Goal: Information Seeking & Learning: Learn about a topic

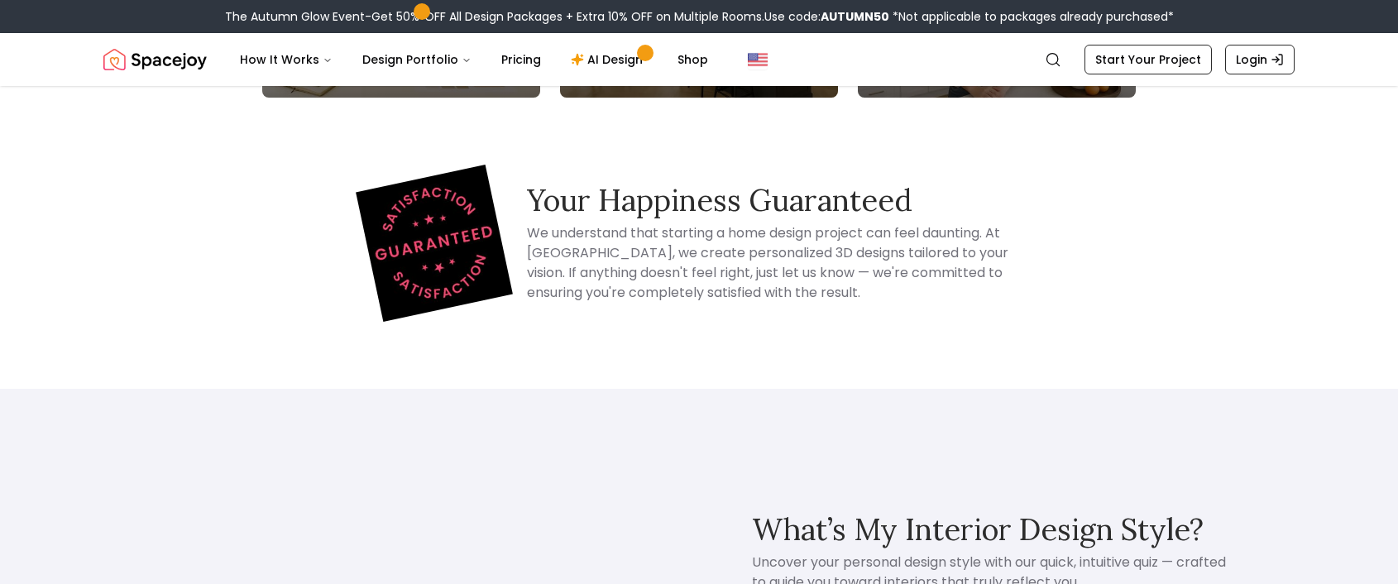
scroll to position [1057, 0]
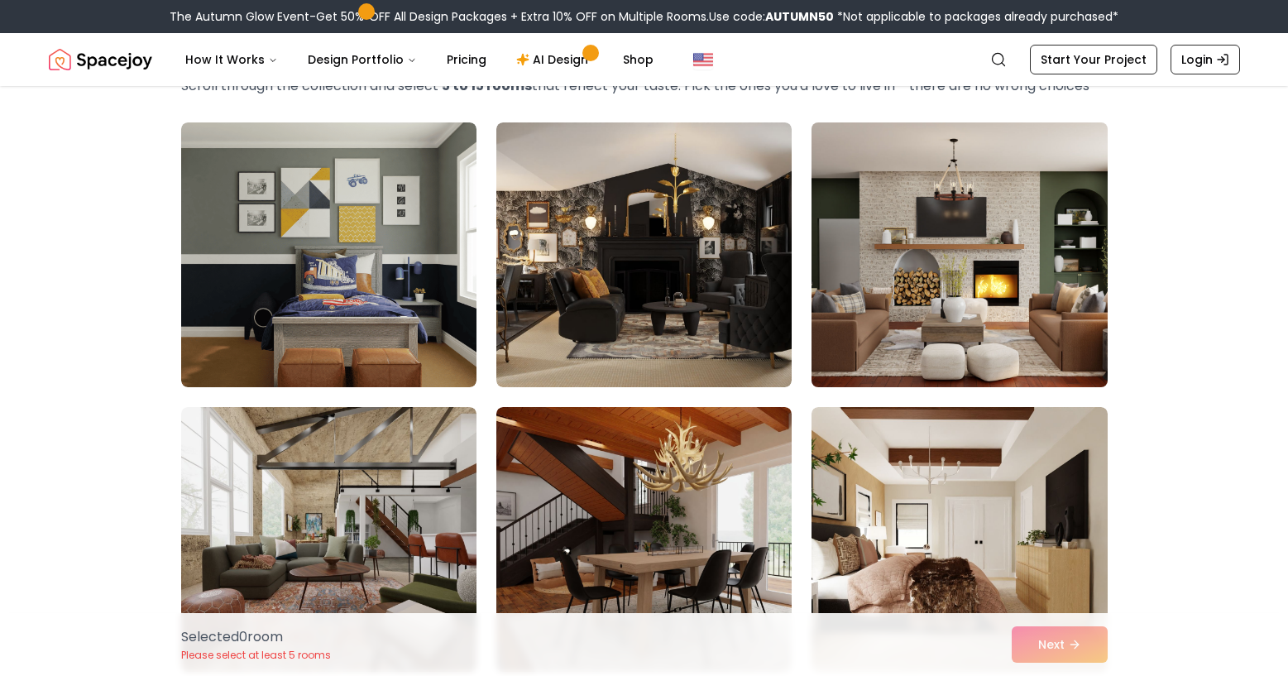
scroll to position [112, 0]
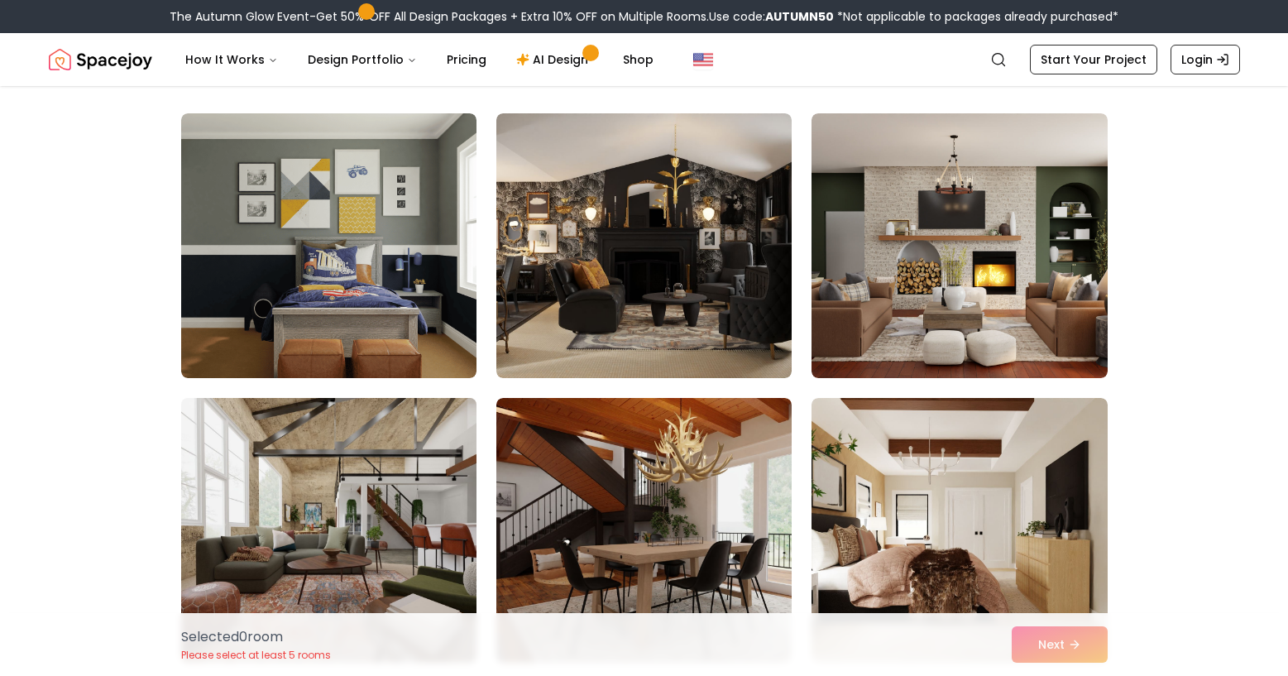
click at [484, 477] on img at bounding box center [329, 530] width 310 height 278
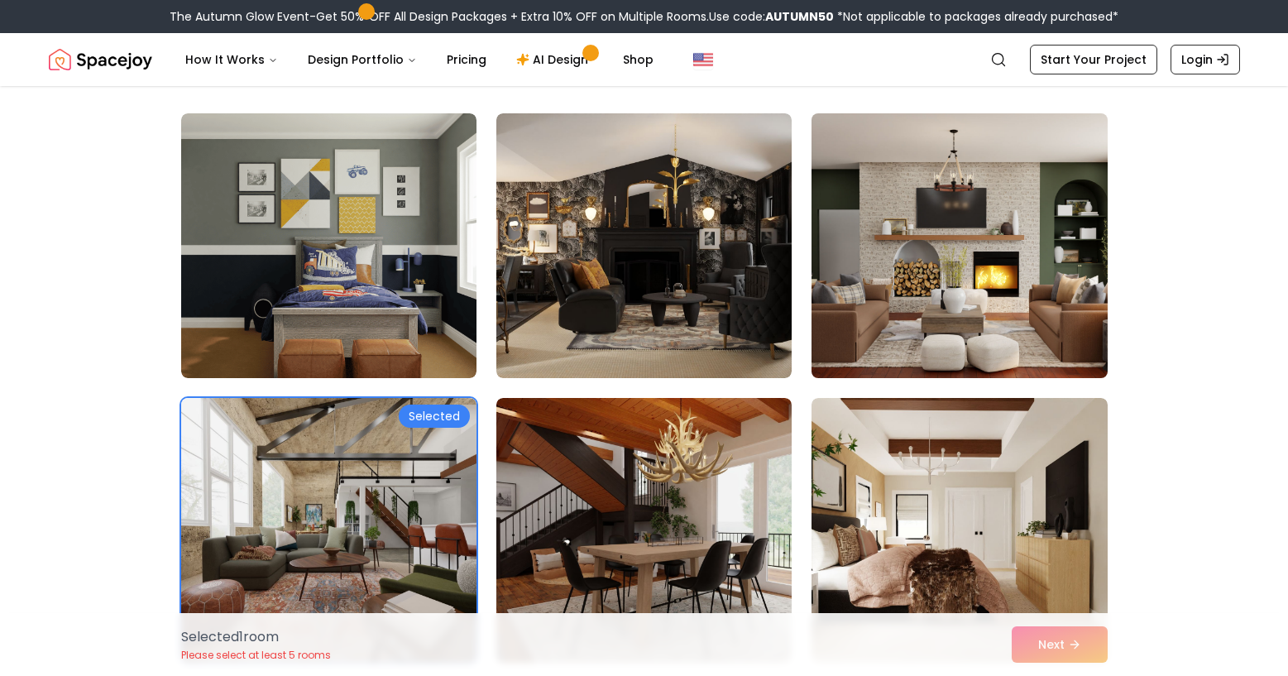
click at [933, 213] on img at bounding box center [959, 246] width 310 height 278
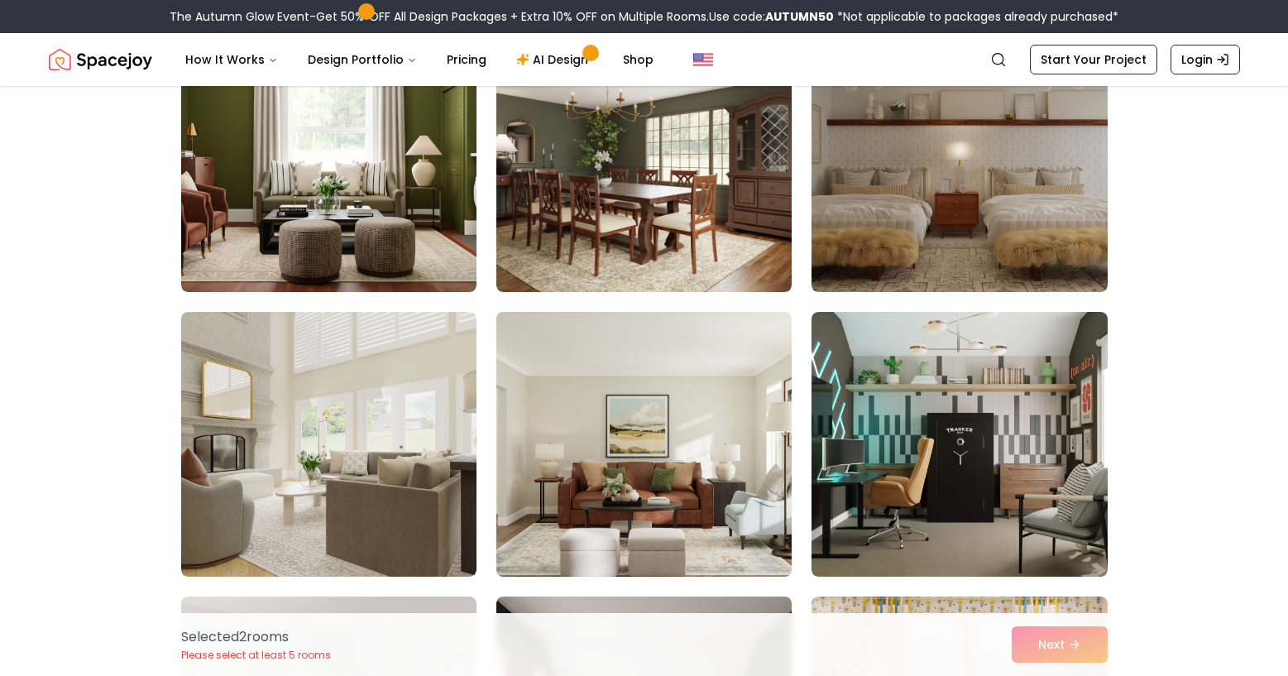
scroll to position [1339, 0]
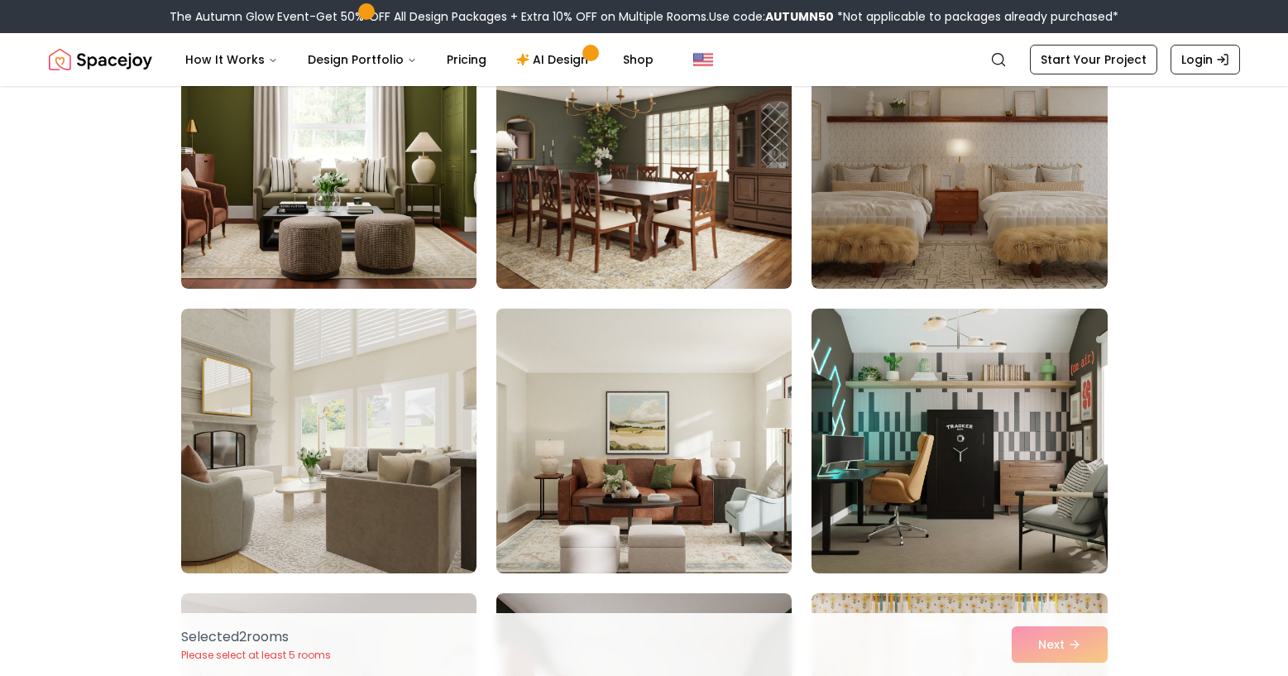
click at [680, 385] on img at bounding box center [644, 441] width 310 height 278
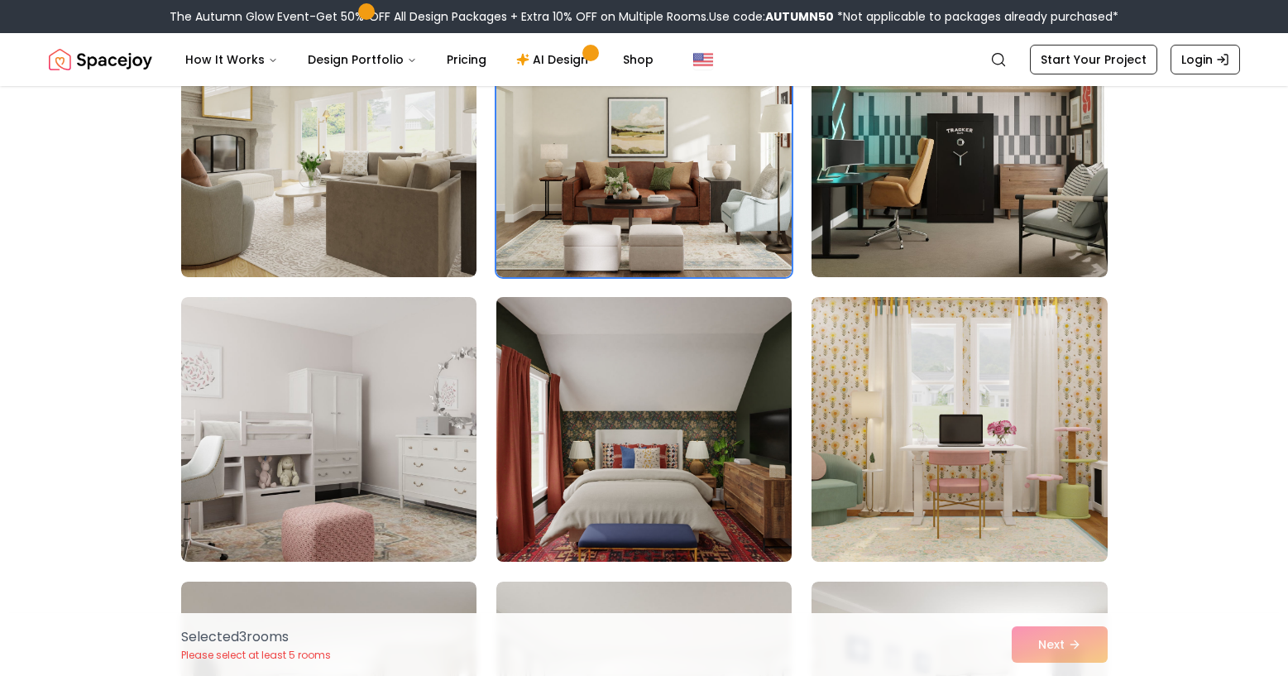
scroll to position [1636, 0]
click at [638, 394] on img at bounding box center [644, 429] width 310 height 278
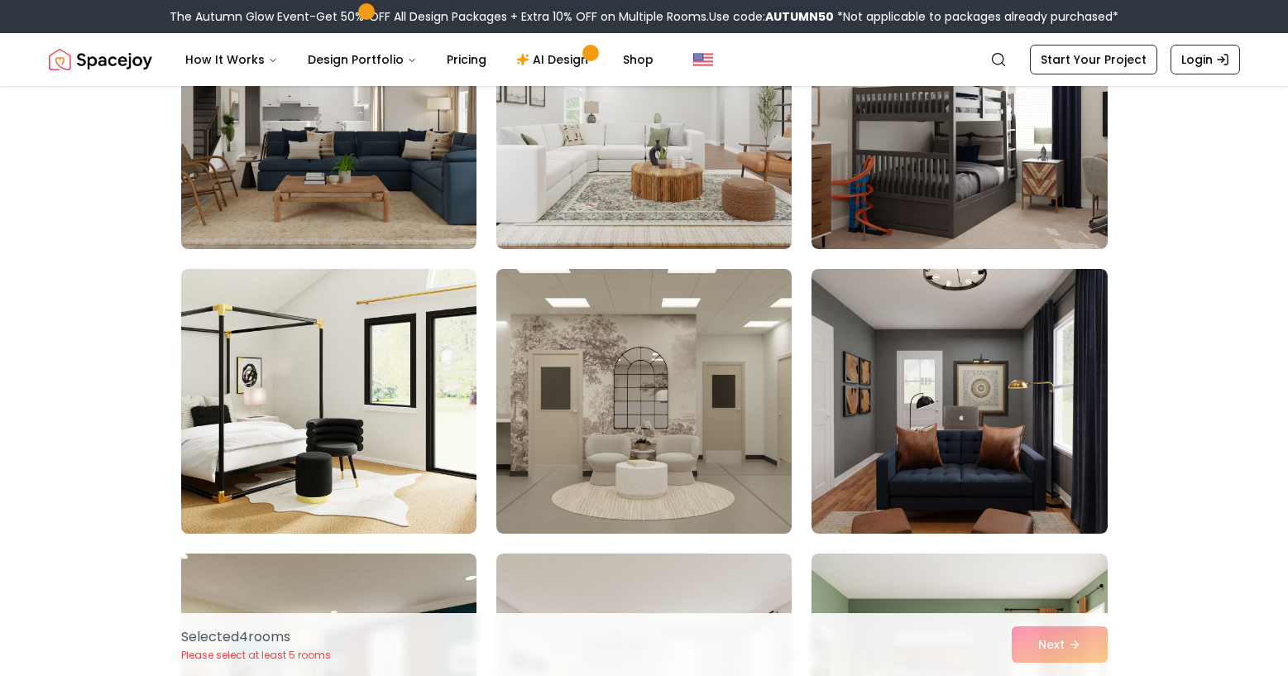
scroll to position [2327, 0]
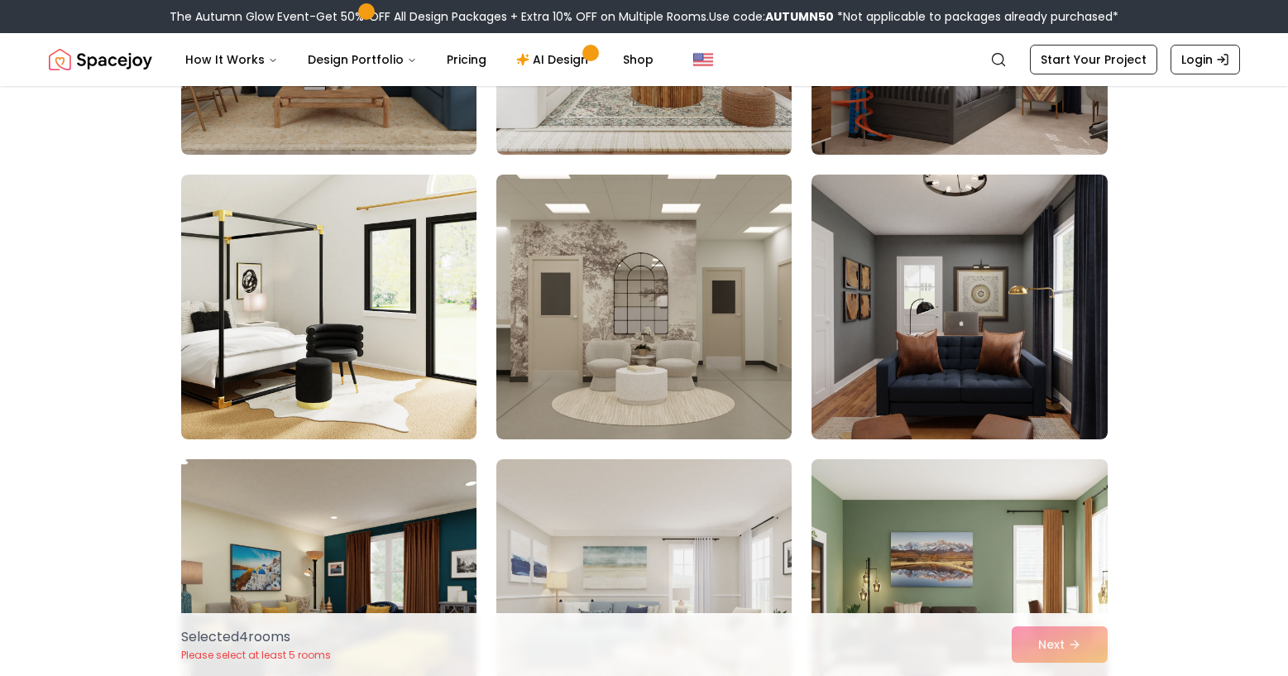
click at [860, 503] on img at bounding box center [959, 592] width 310 height 278
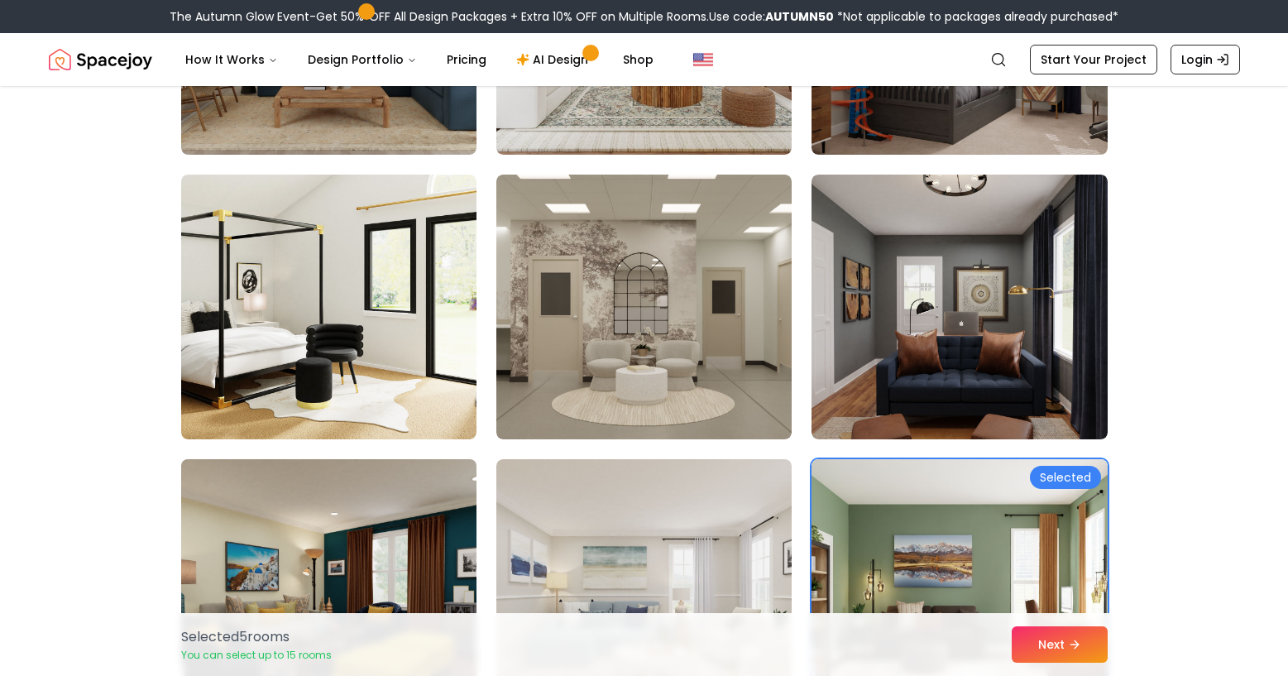
click at [458, 517] on img at bounding box center [329, 592] width 310 height 278
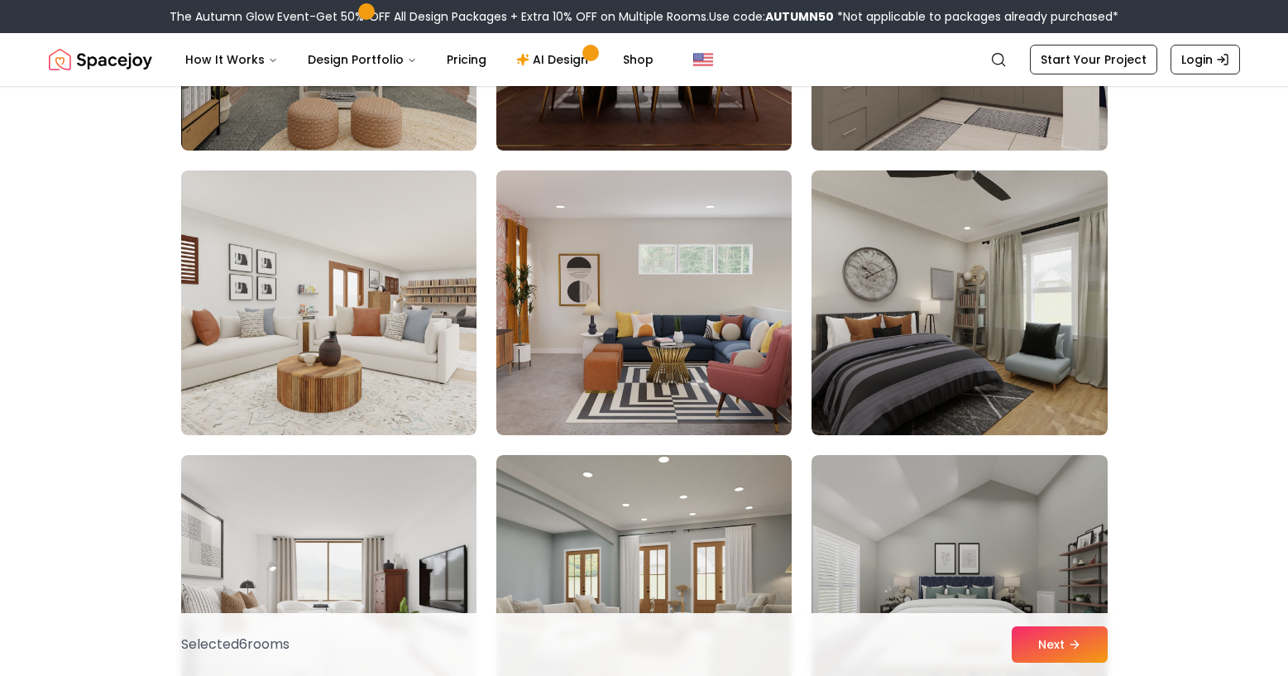
scroll to position [3469, 0]
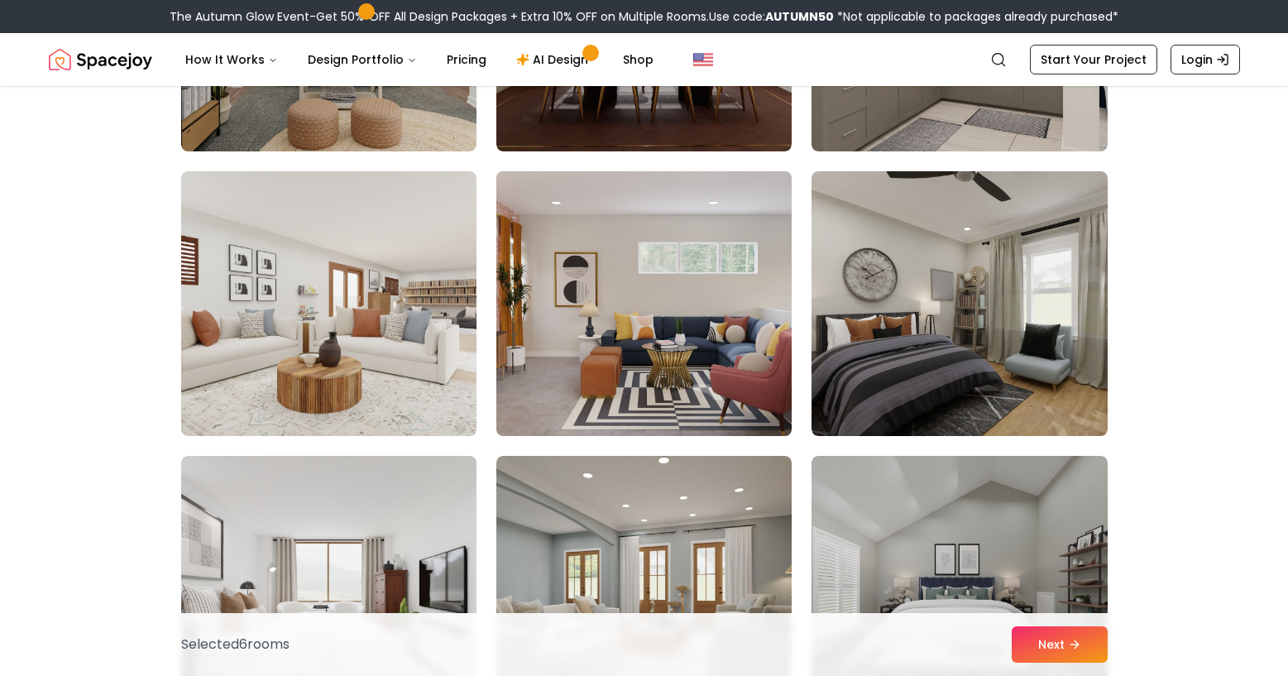
click at [683, 220] on img at bounding box center [644, 304] width 310 height 278
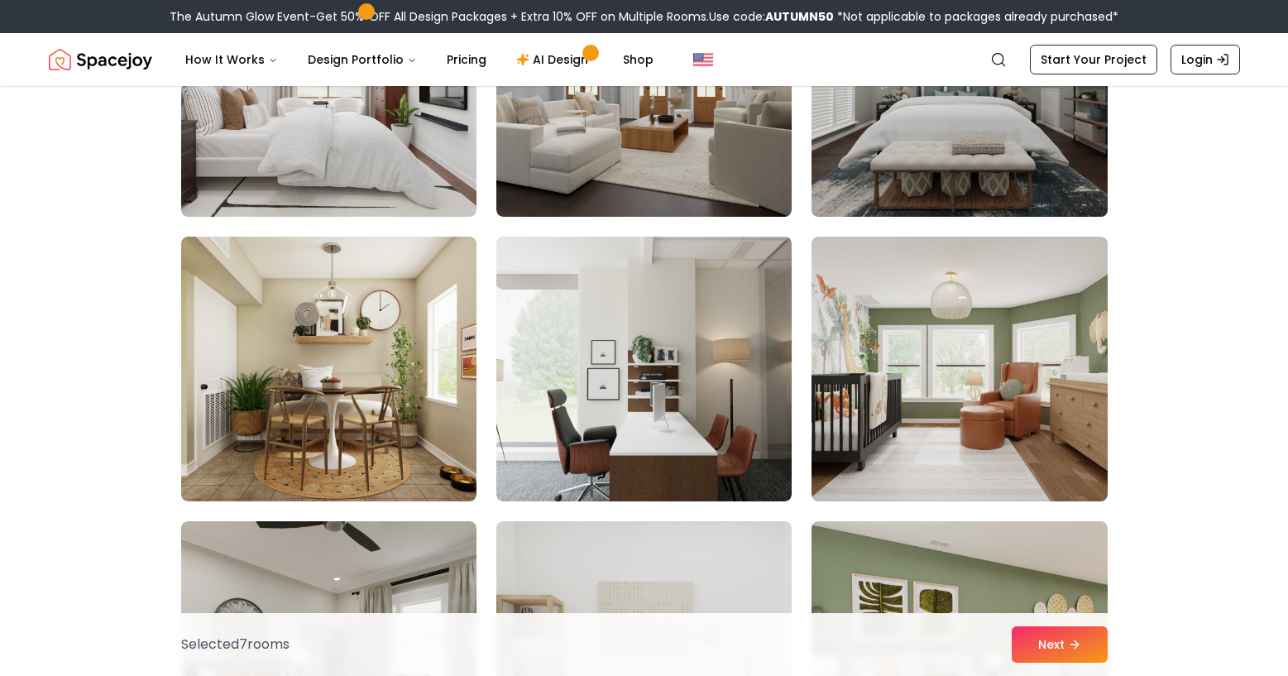
scroll to position [3980, 0]
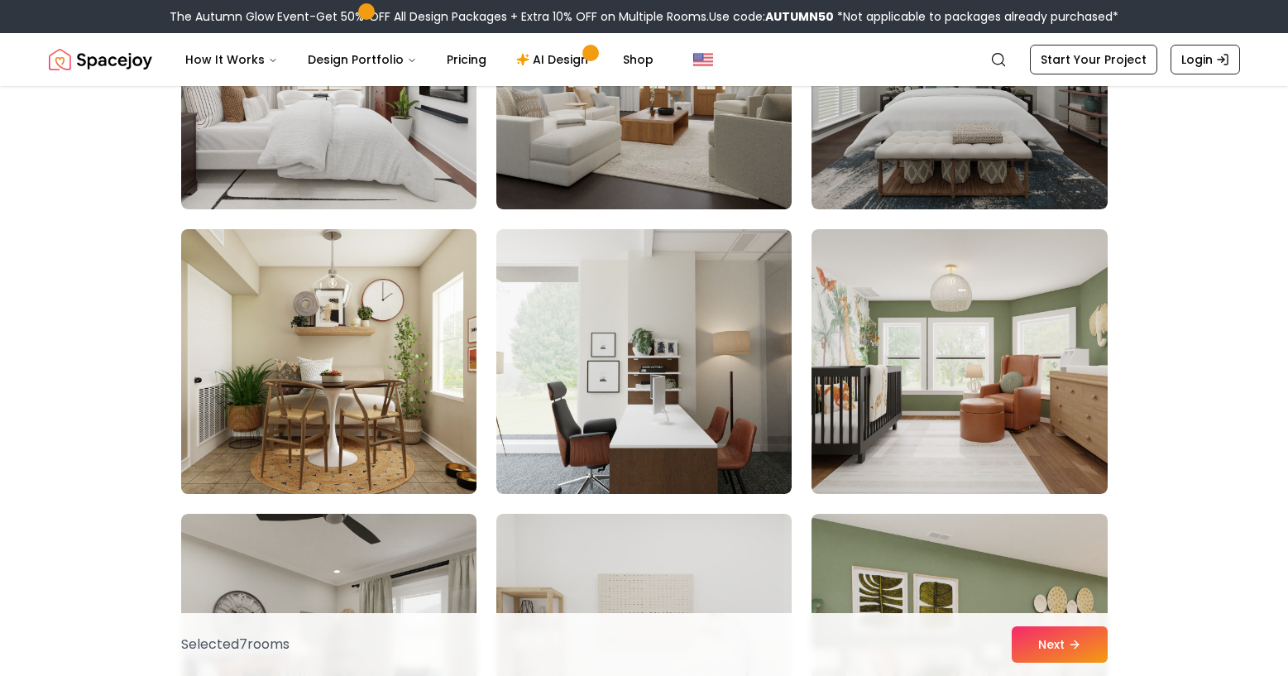
click at [435, 292] on img at bounding box center [329, 362] width 310 height 278
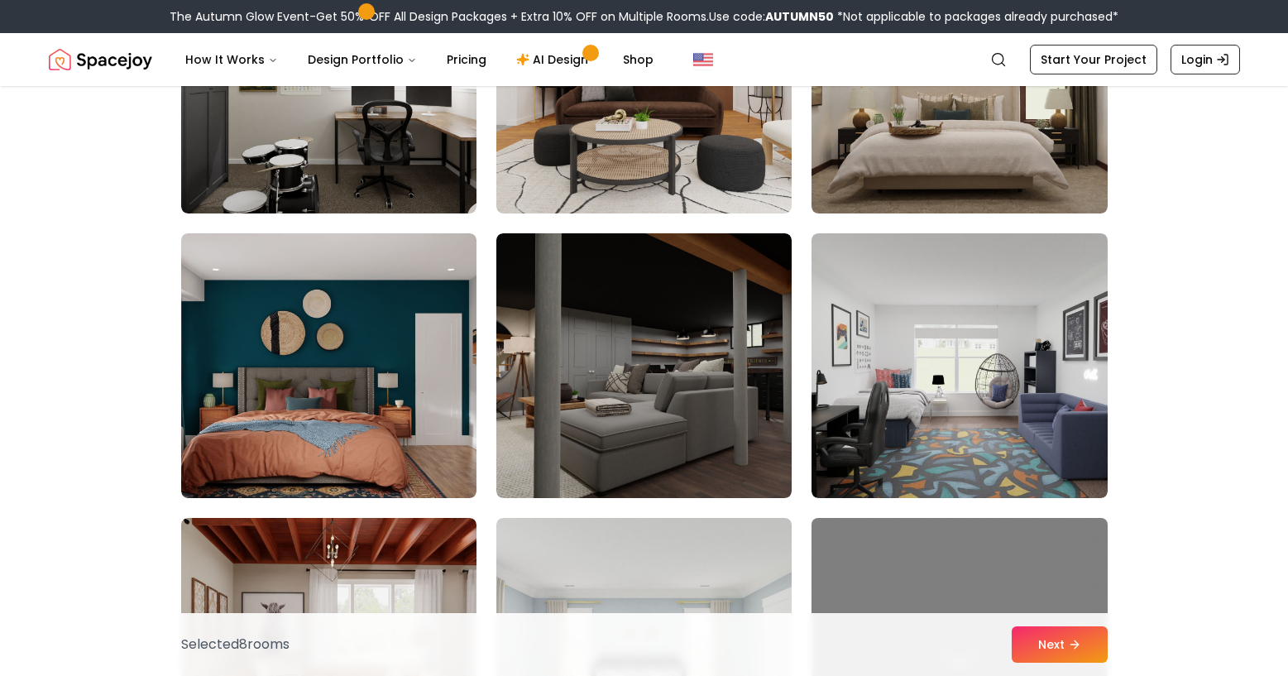
scroll to position [5372, 0]
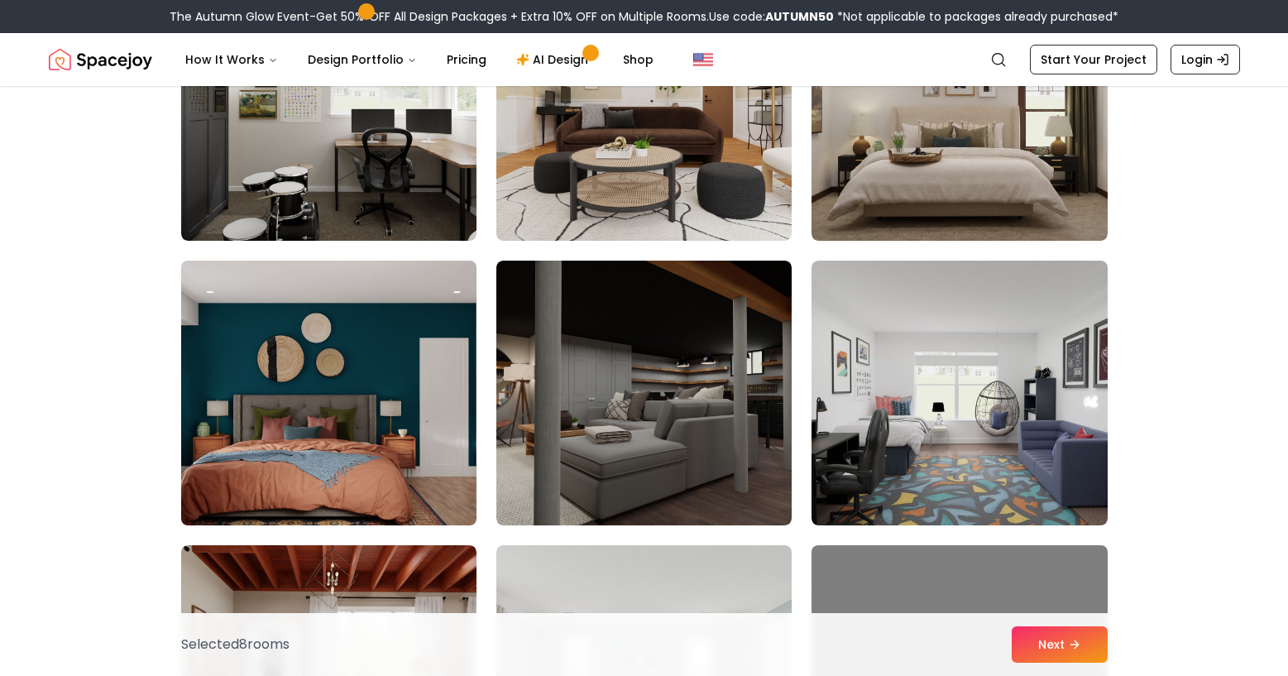
click at [426, 254] on img at bounding box center [329, 393] width 310 height 278
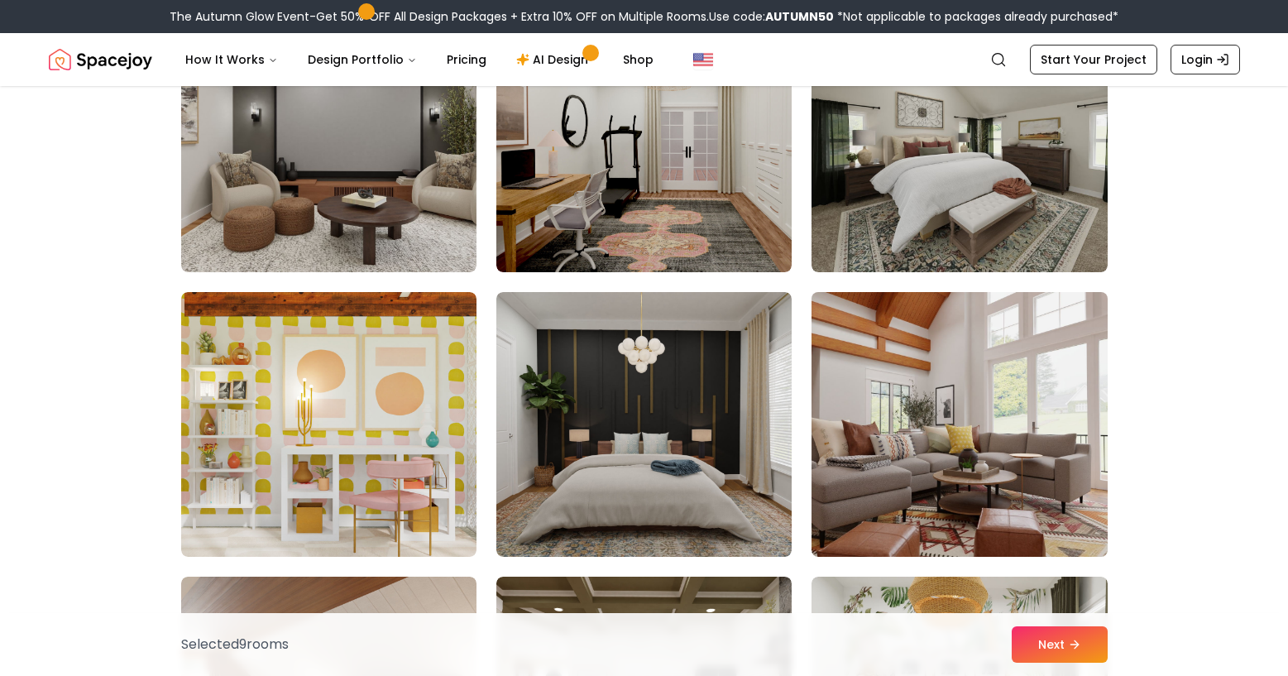
scroll to position [6481, 0]
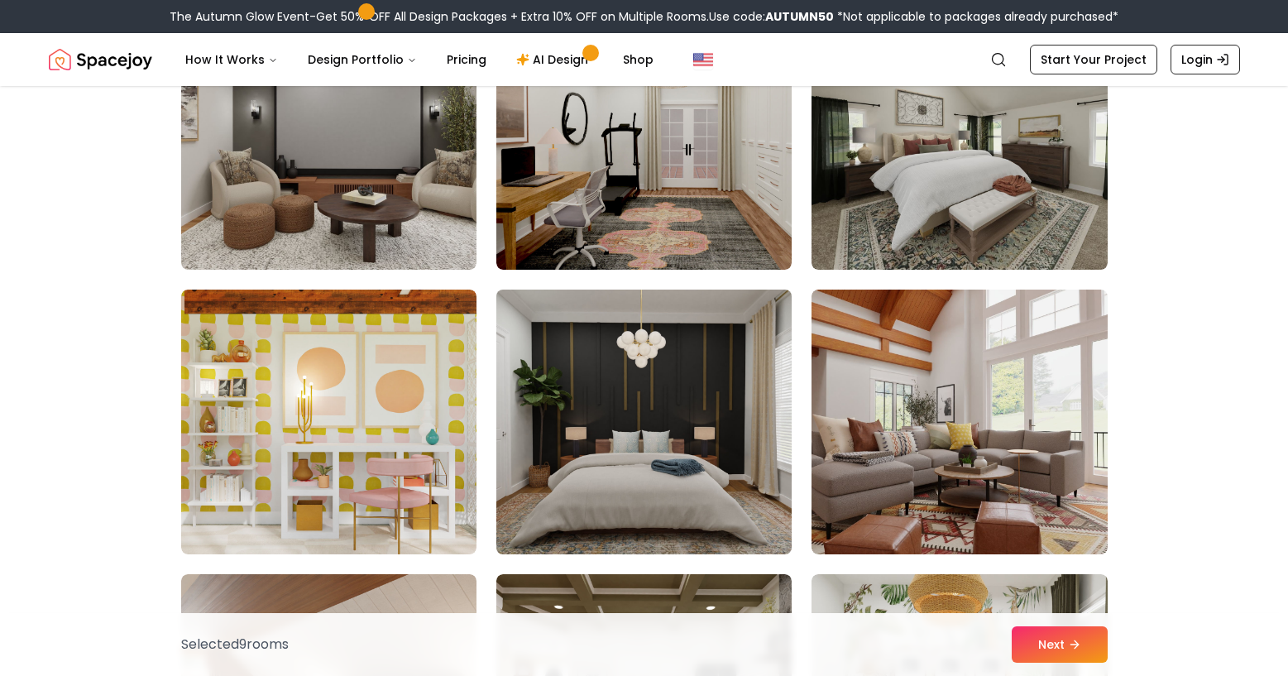
click at [645, 283] on img at bounding box center [644, 422] width 310 height 278
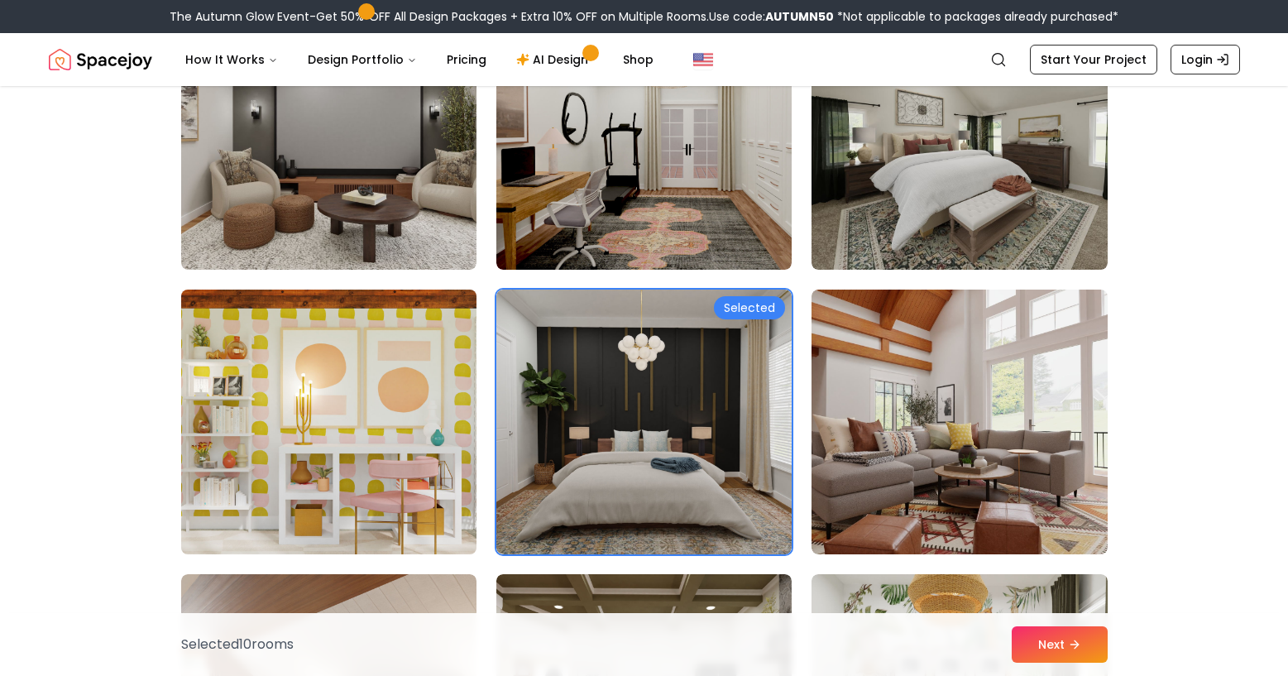
click at [429, 283] on img at bounding box center [329, 422] width 310 height 278
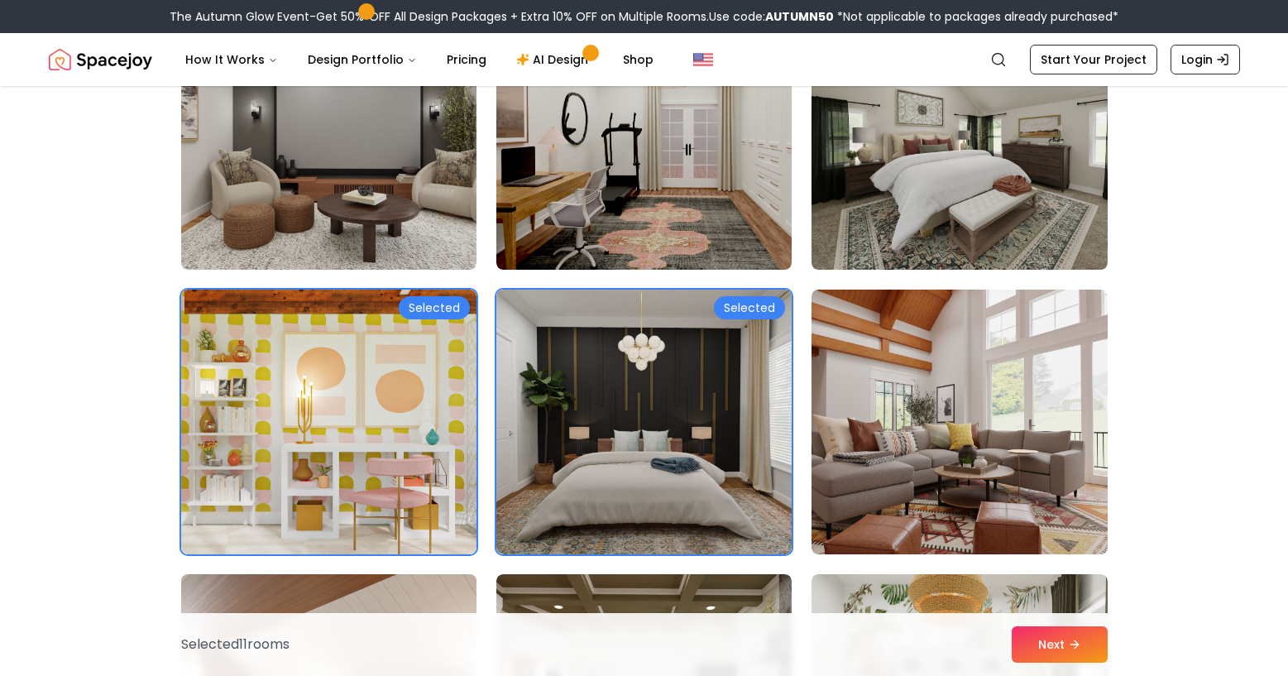
drag, startPoint x: 434, startPoint y: 496, endPoint x: 449, endPoint y: 489, distance: 17.1
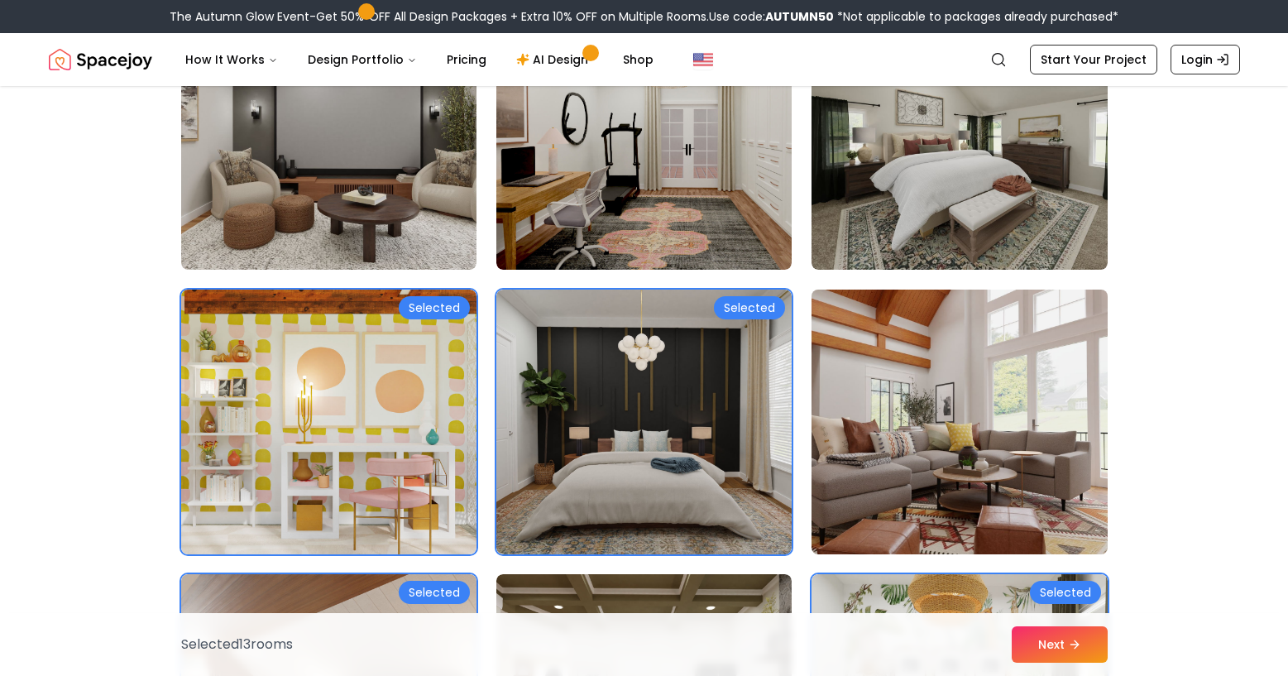
click at [924, 283] on img at bounding box center [959, 422] width 310 height 278
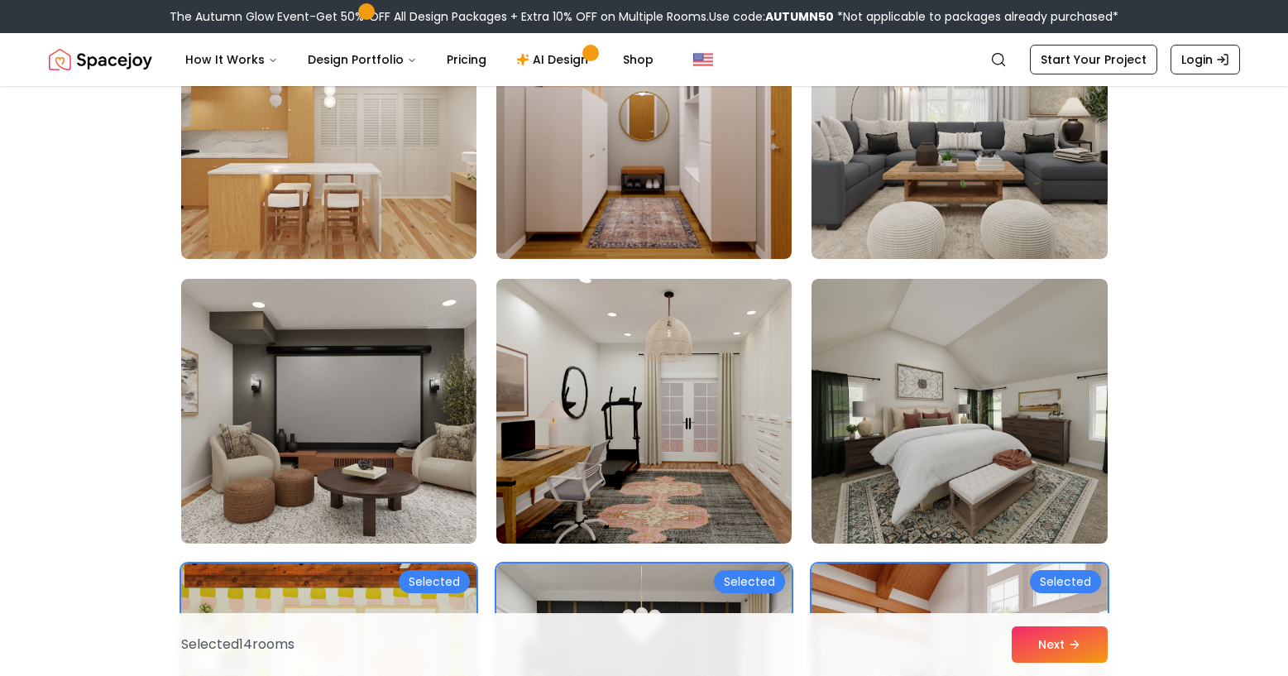
click at [924, 279] on img at bounding box center [959, 411] width 295 height 265
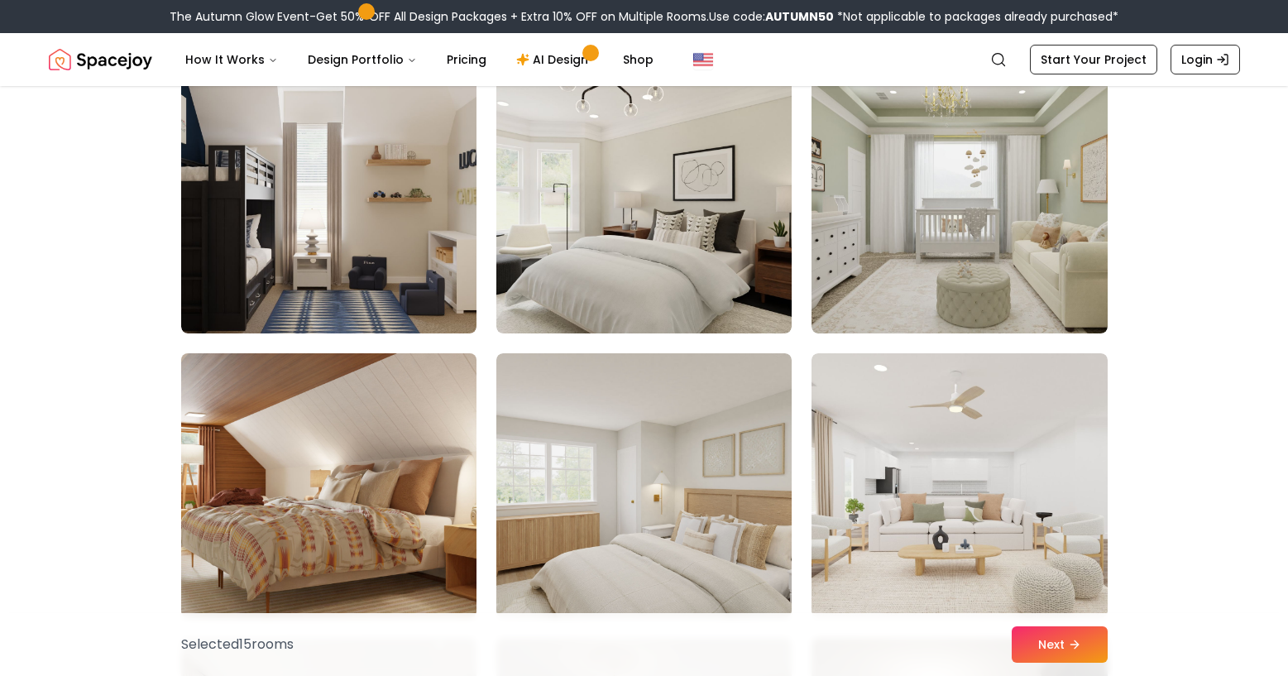
scroll to position [7272, 0]
drag, startPoint x: 394, startPoint y: 288, endPoint x: 416, endPoint y: 294, distance: 23.1
click at [394, 346] on img at bounding box center [329, 485] width 310 height 278
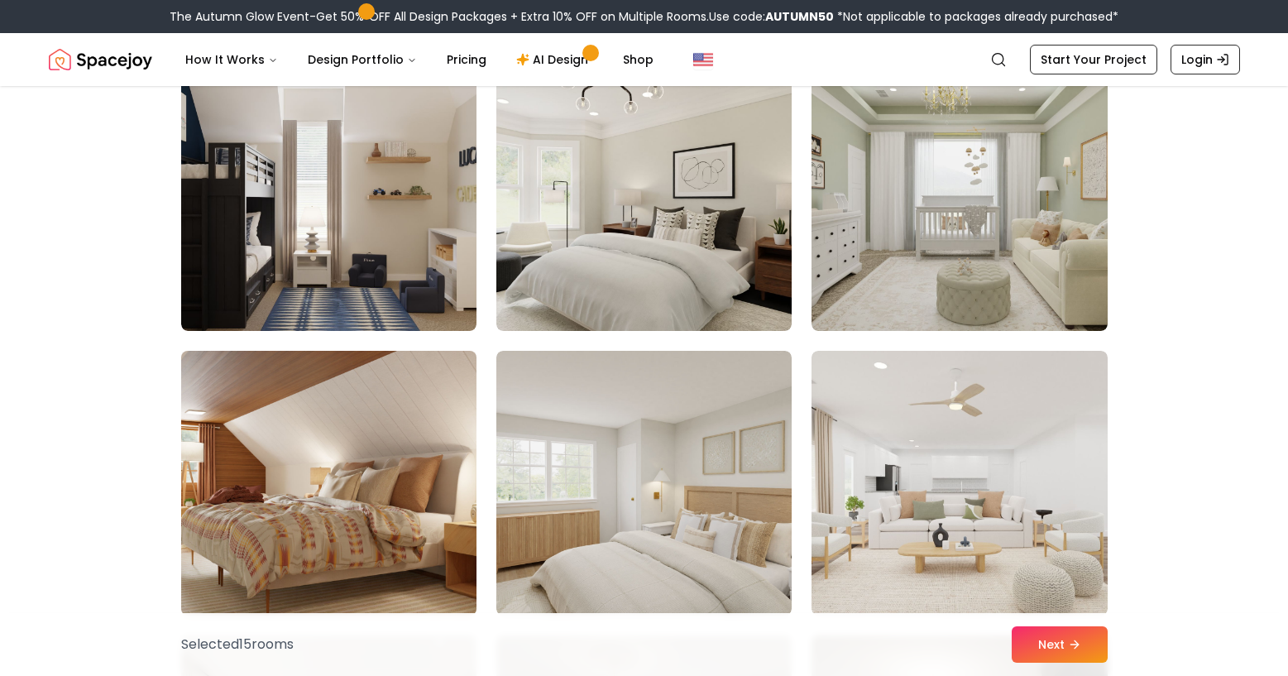
click at [433, 344] on img at bounding box center [329, 483] width 310 height 278
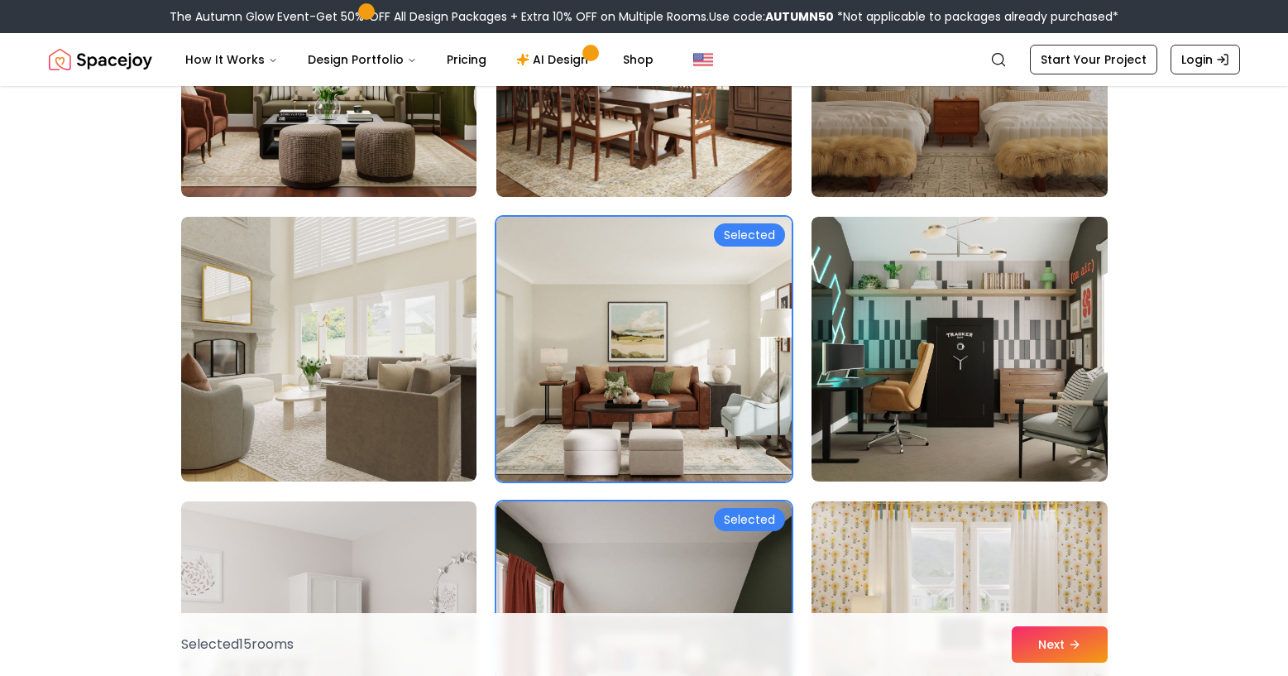
scroll to position [1468, 0]
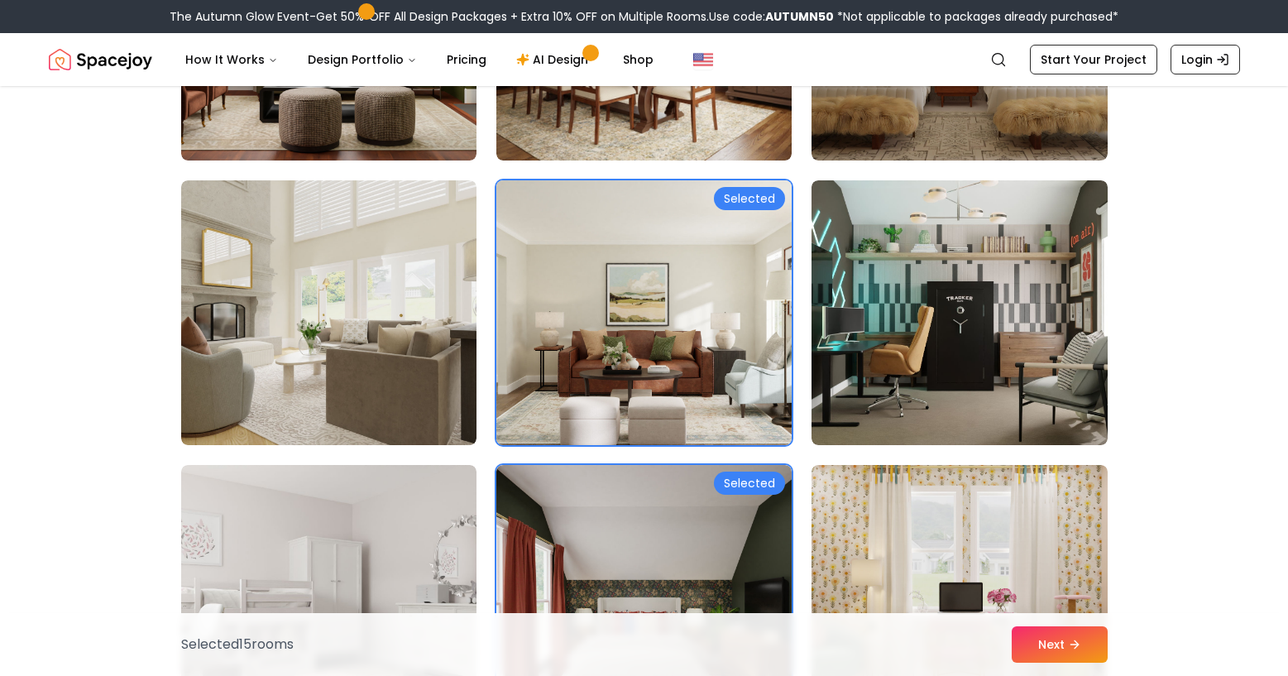
click at [730, 174] on img at bounding box center [644, 313] width 310 height 278
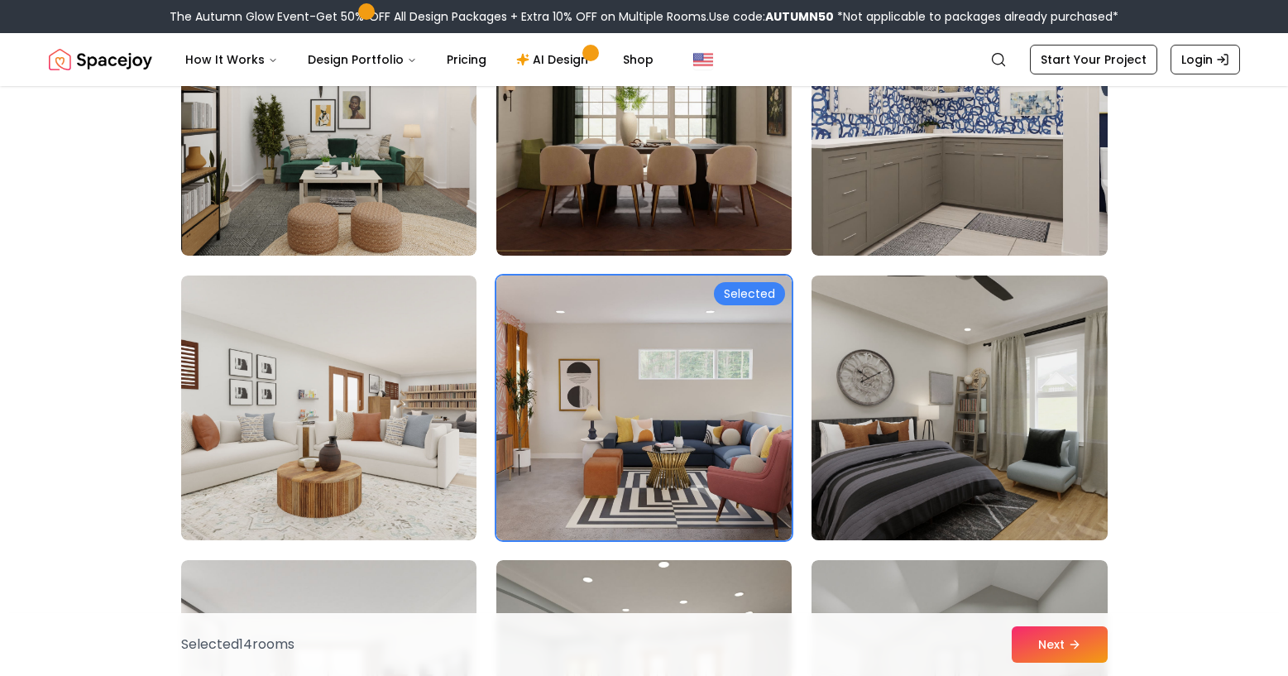
scroll to position [3367, 0]
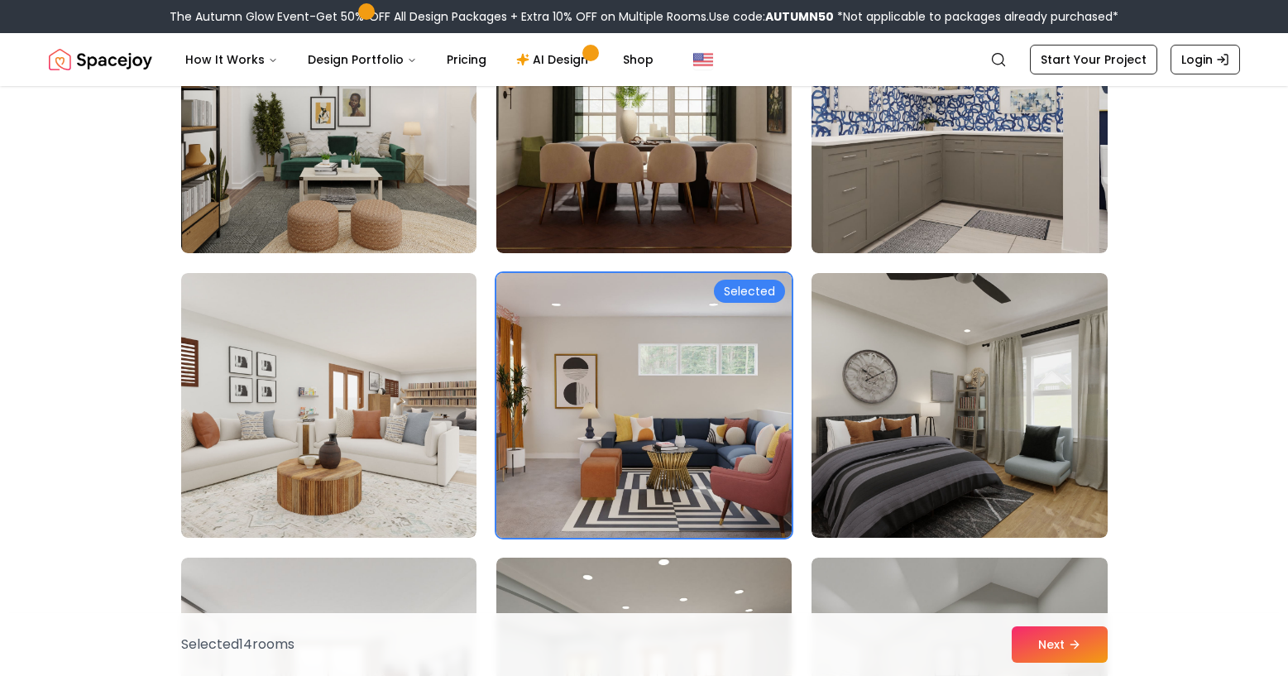
click at [666, 266] on img at bounding box center [644, 405] width 310 height 278
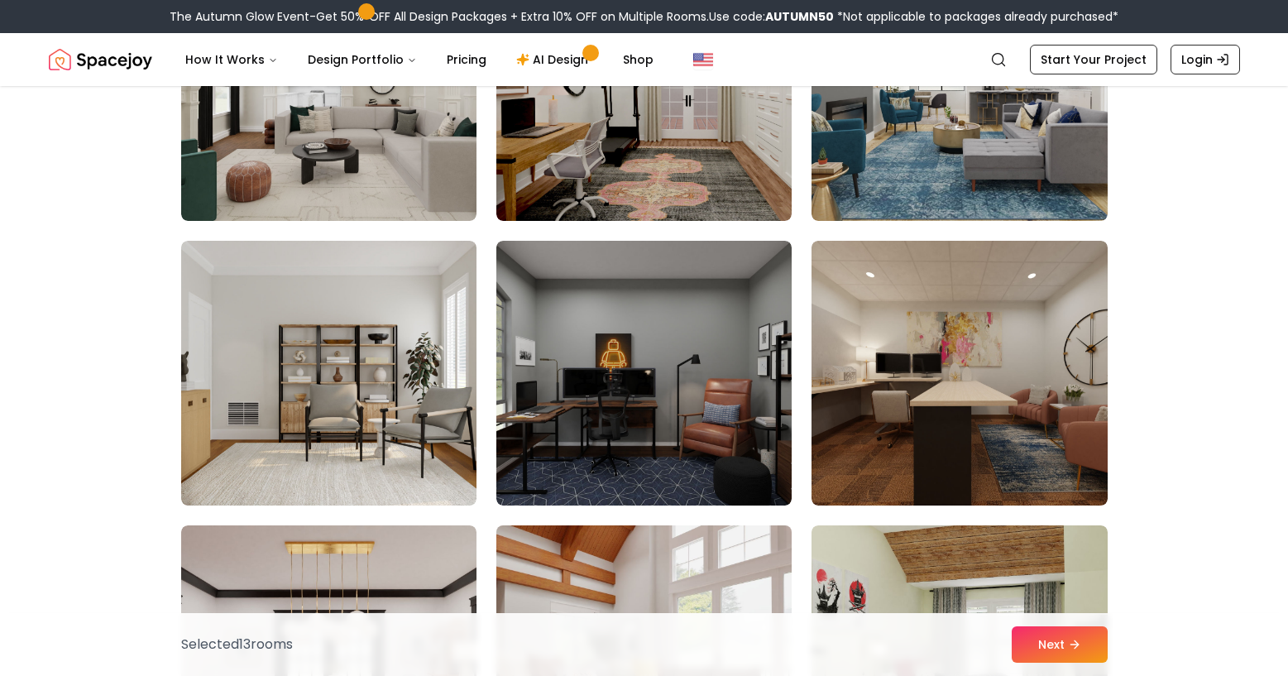
scroll to position [8529, 0]
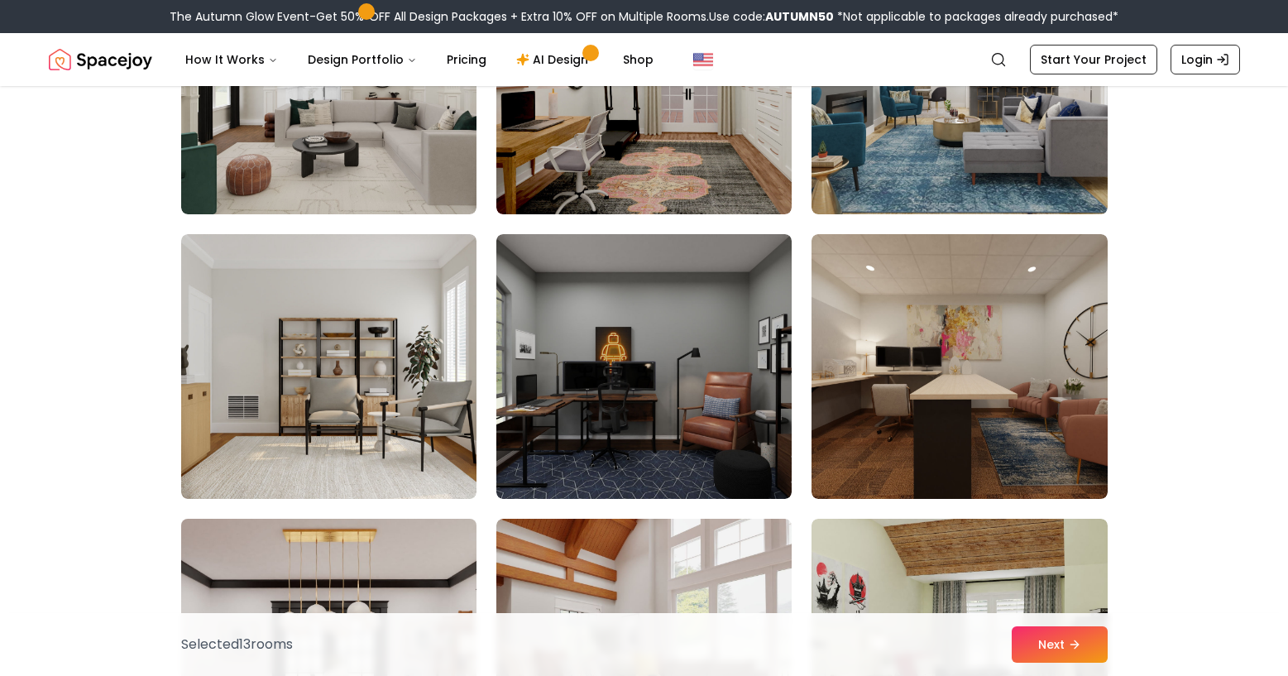
click at [408, 512] on img at bounding box center [329, 651] width 310 height 278
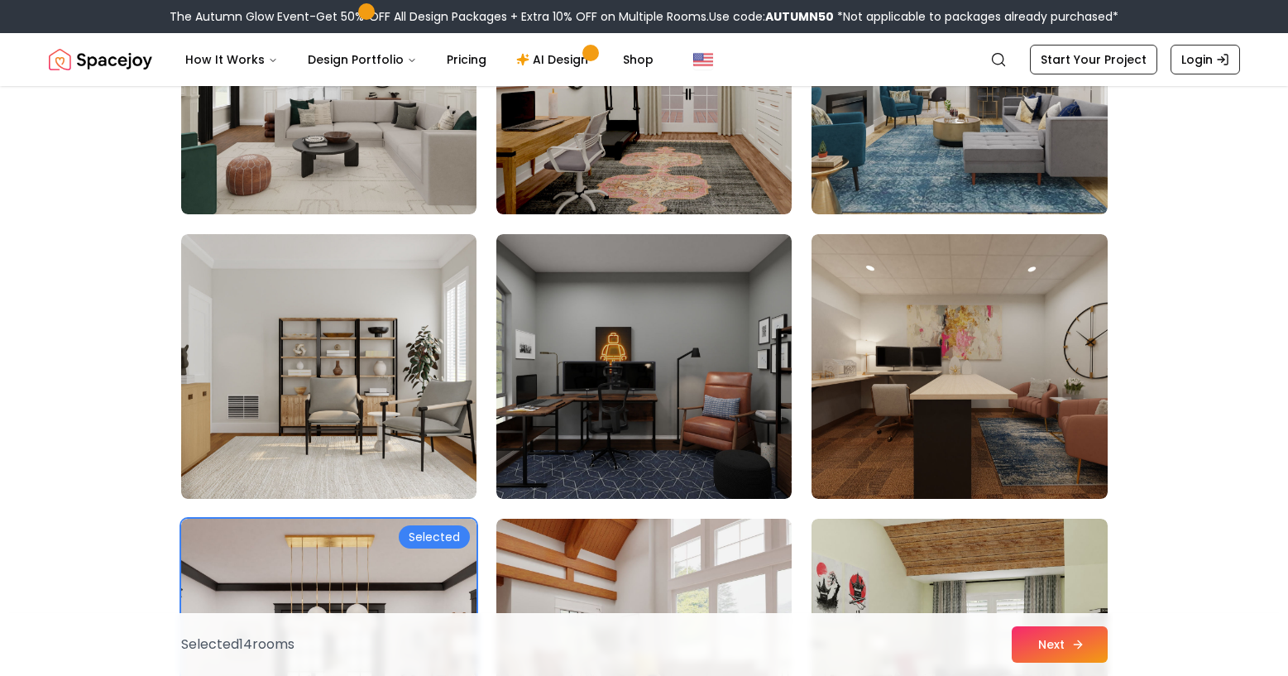
click at [1012, 583] on button "Next" at bounding box center [1060, 644] width 96 height 36
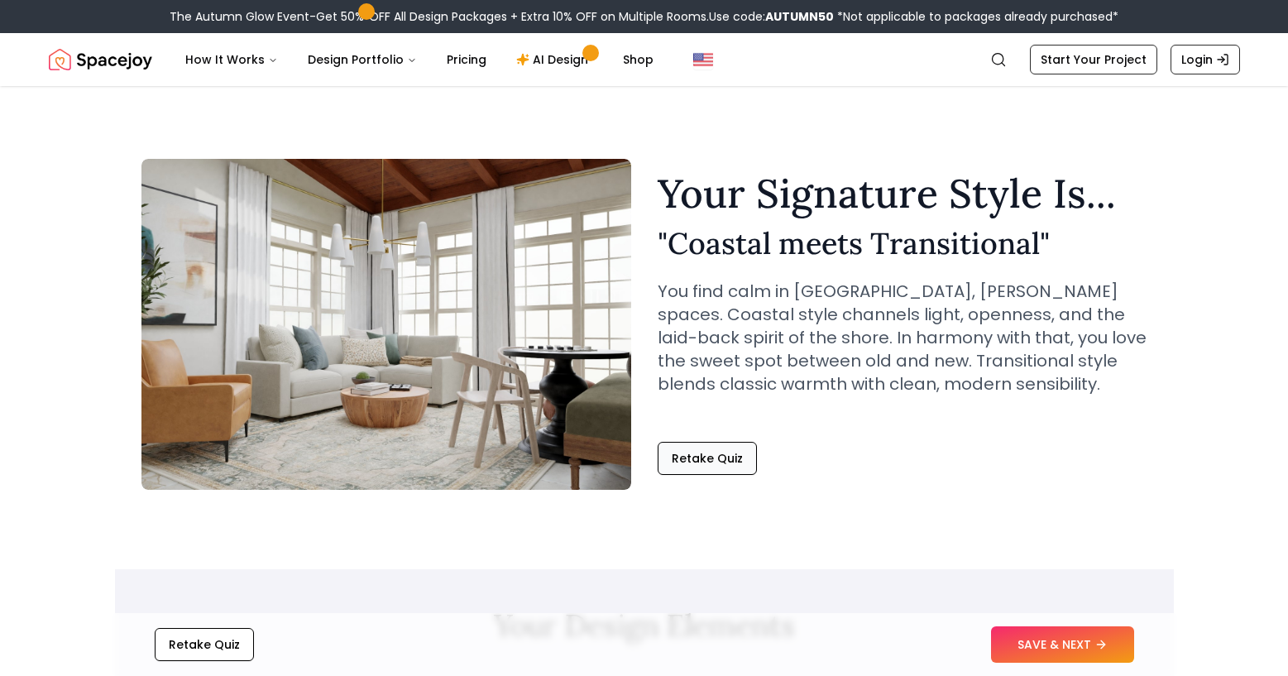
click at [712, 442] on button "Retake Quiz" at bounding box center [707, 458] width 99 height 33
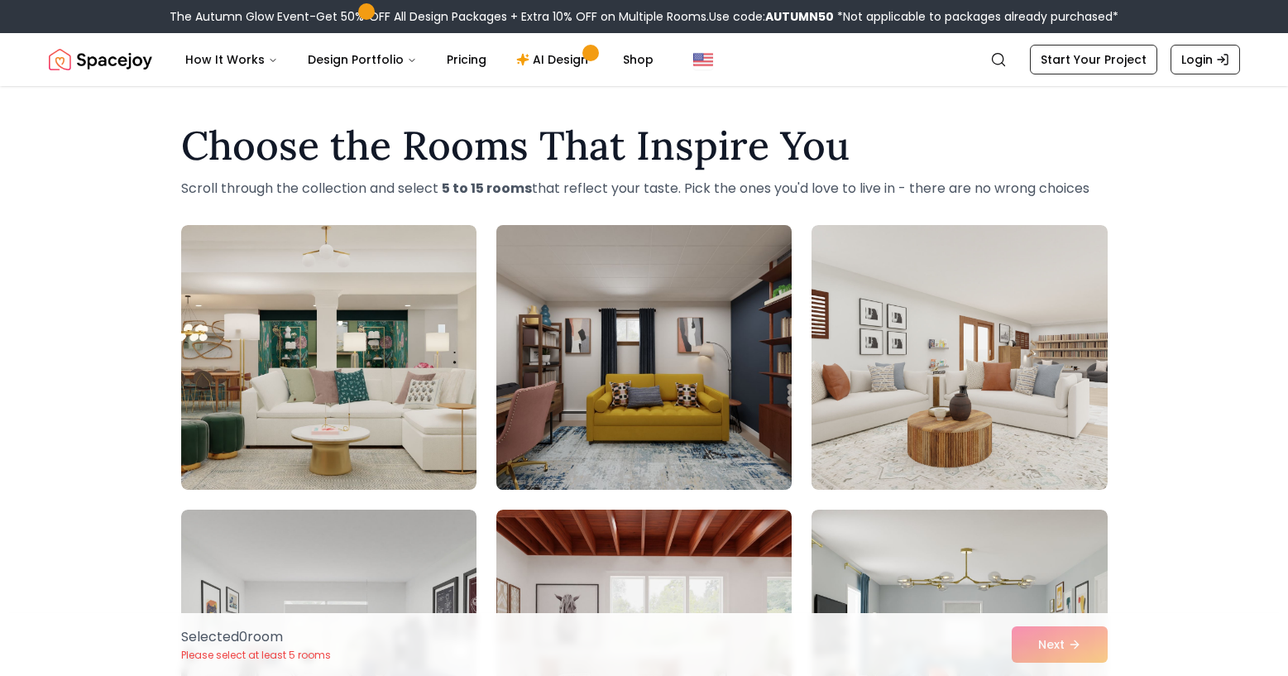
click at [655, 358] on img at bounding box center [644, 357] width 310 height 278
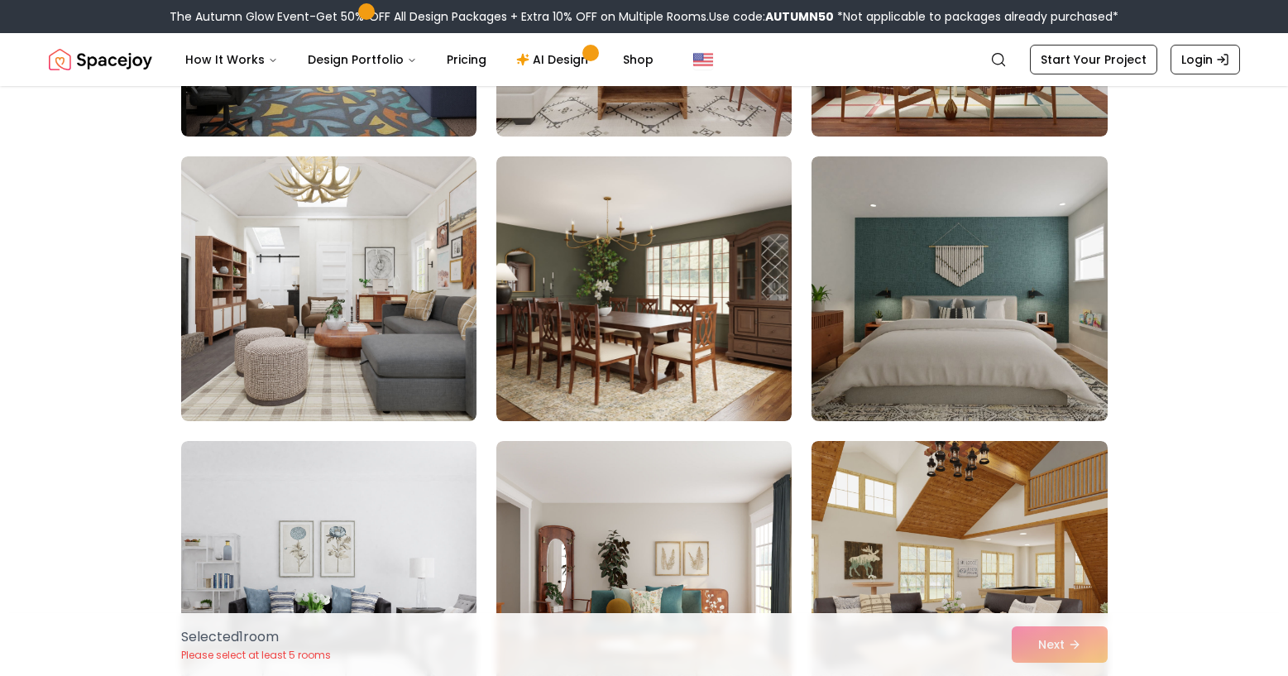
scroll to position [648, 0]
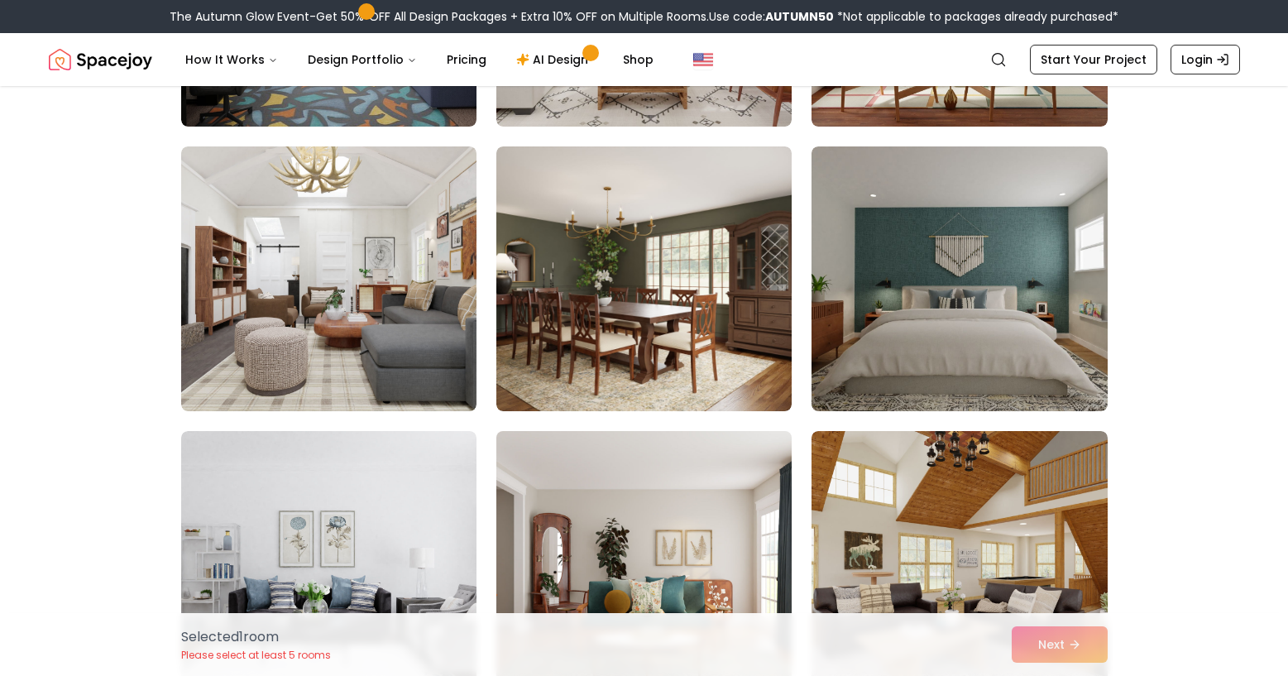
click at [634, 485] on img at bounding box center [644, 563] width 310 height 278
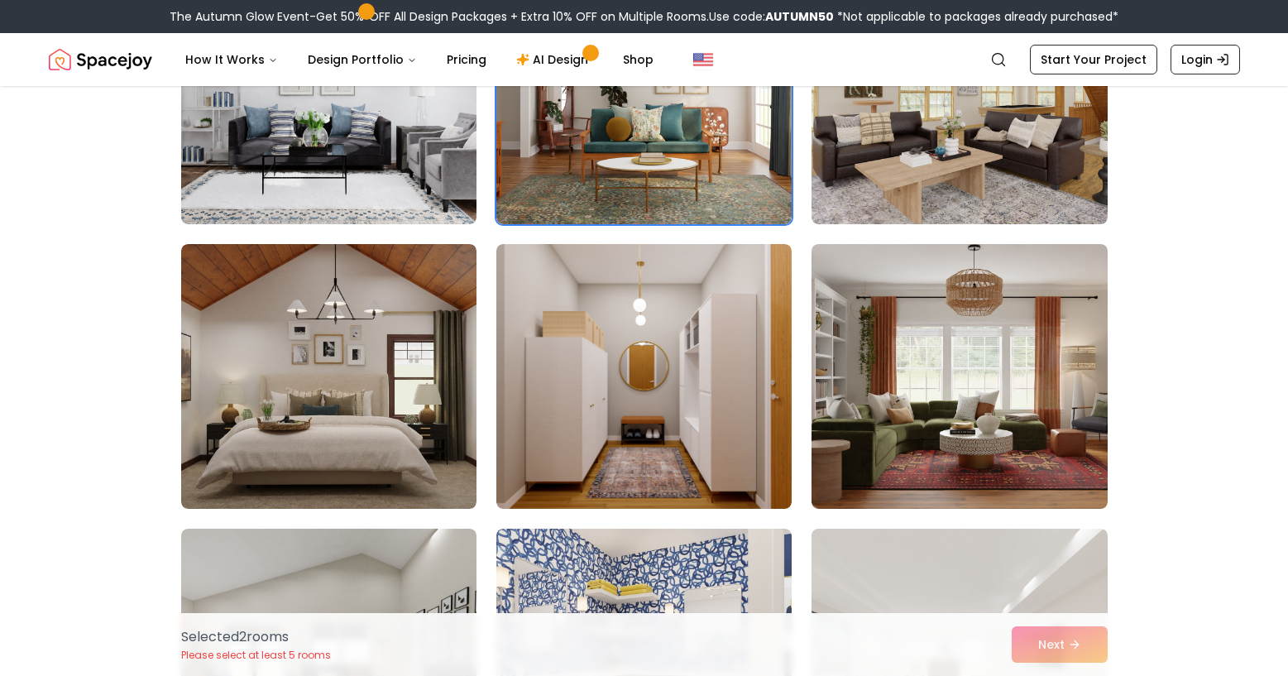
scroll to position [1133, 0]
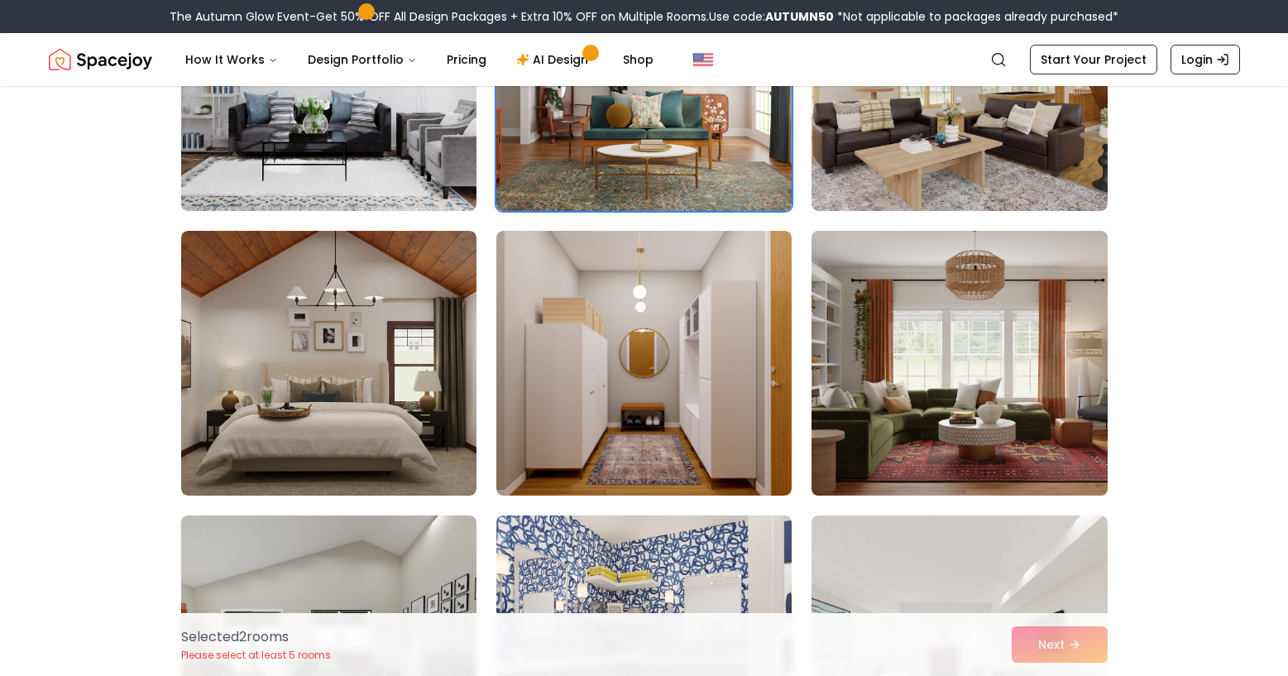
click at [836, 330] on img at bounding box center [959, 363] width 310 height 278
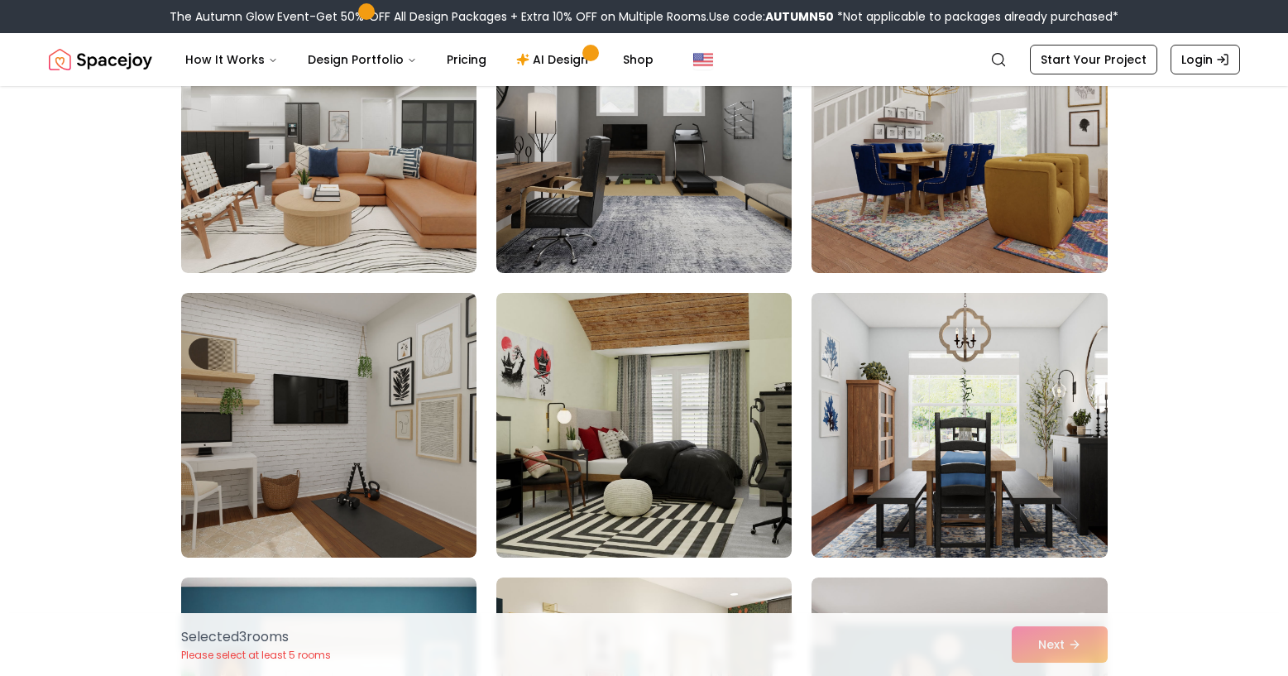
scroll to position [5441, 0]
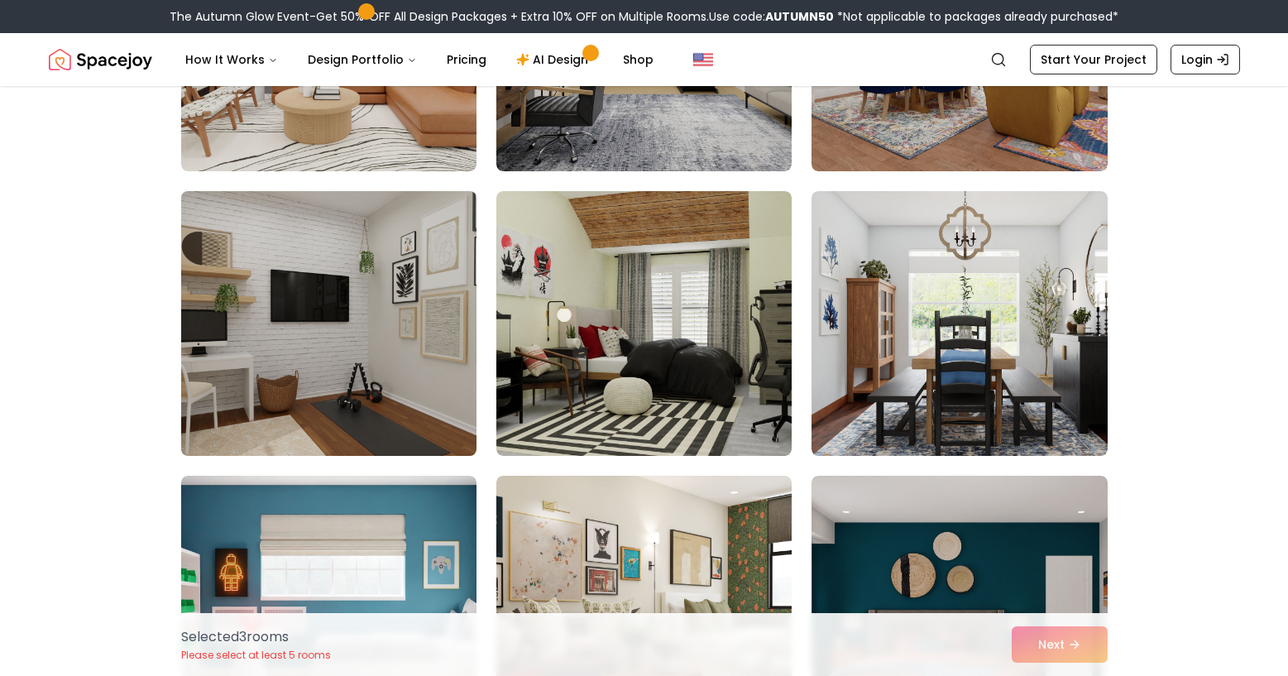
click at [423, 187] on img at bounding box center [329, 323] width 310 height 278
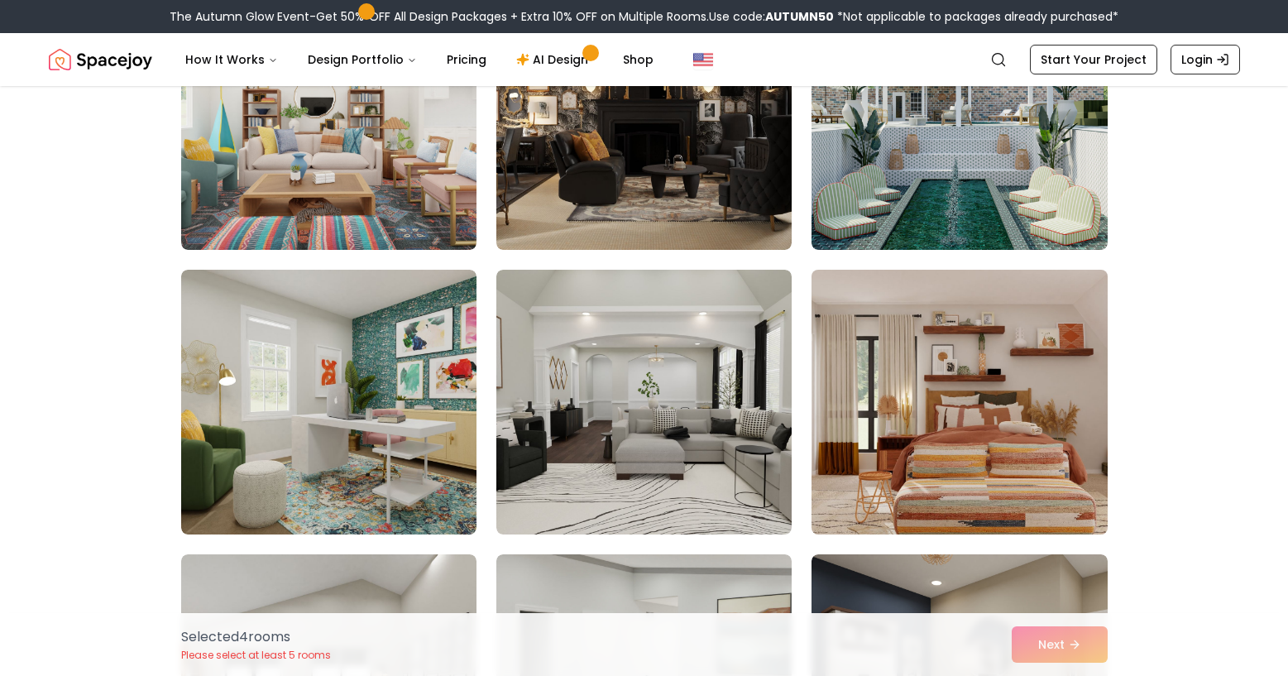
scroll to position [6273, 0]
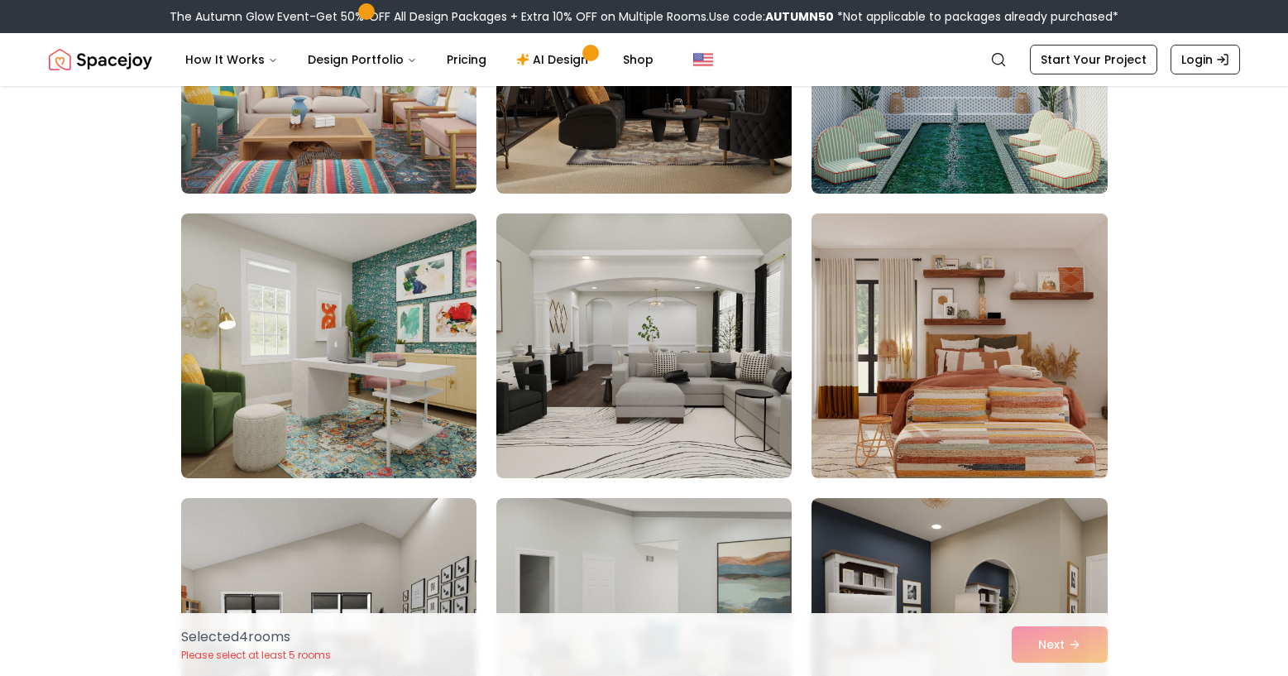
click at [885, 207] on img at bounding box center [959, 346] width 310 height 278
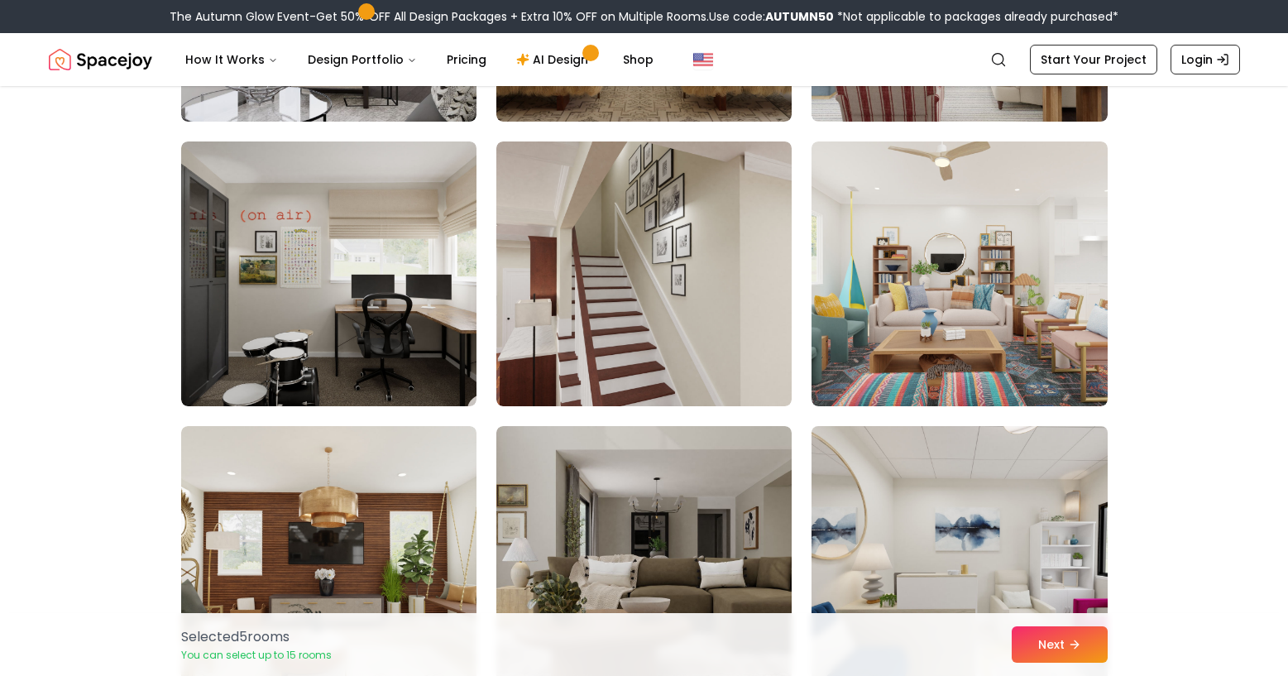
scroll to position [8084, 0]
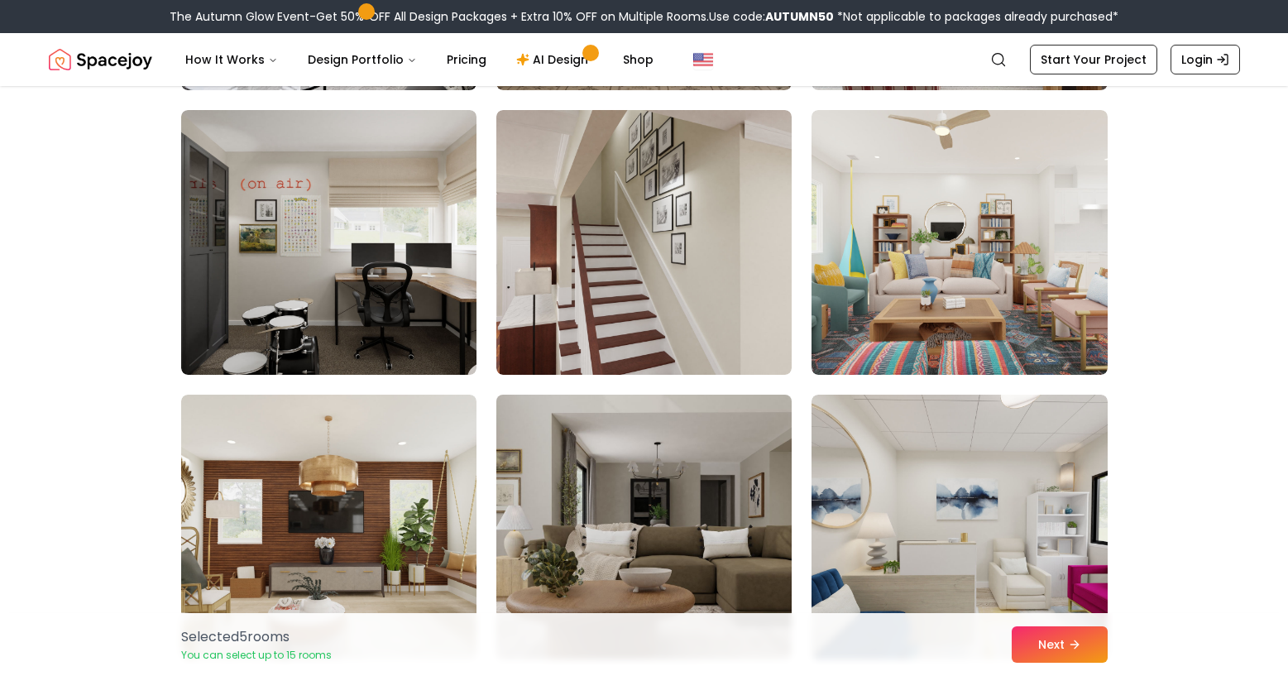
click at [703, 390] on img at bounding box center [644, 527] width 310 height 278
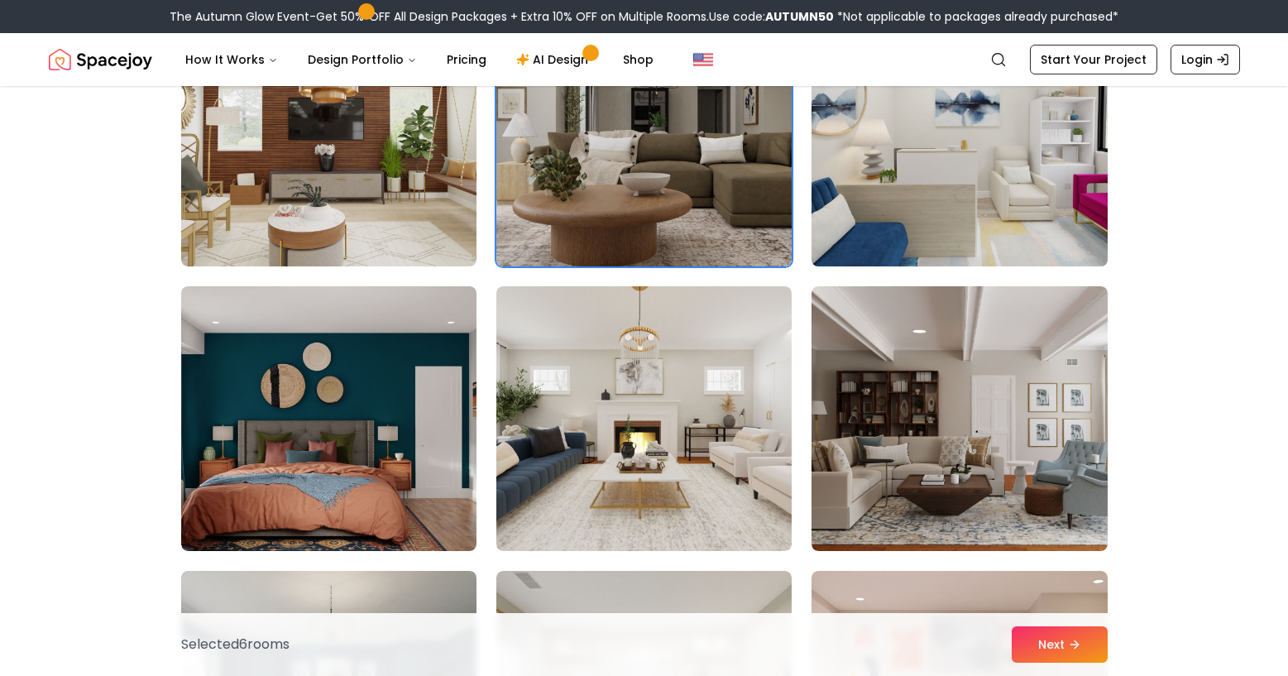
scroll to position [8504, 0]
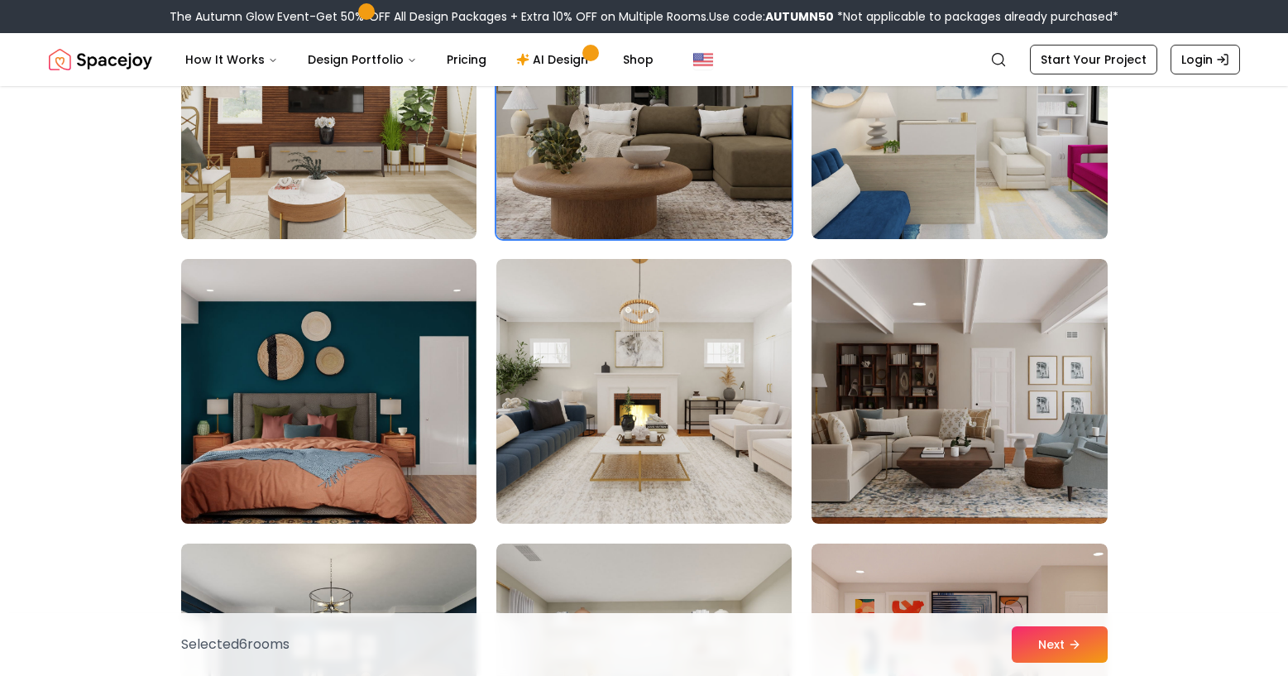
click at [395, 275] on img at bounding box center [329, 391] width 310 height 278
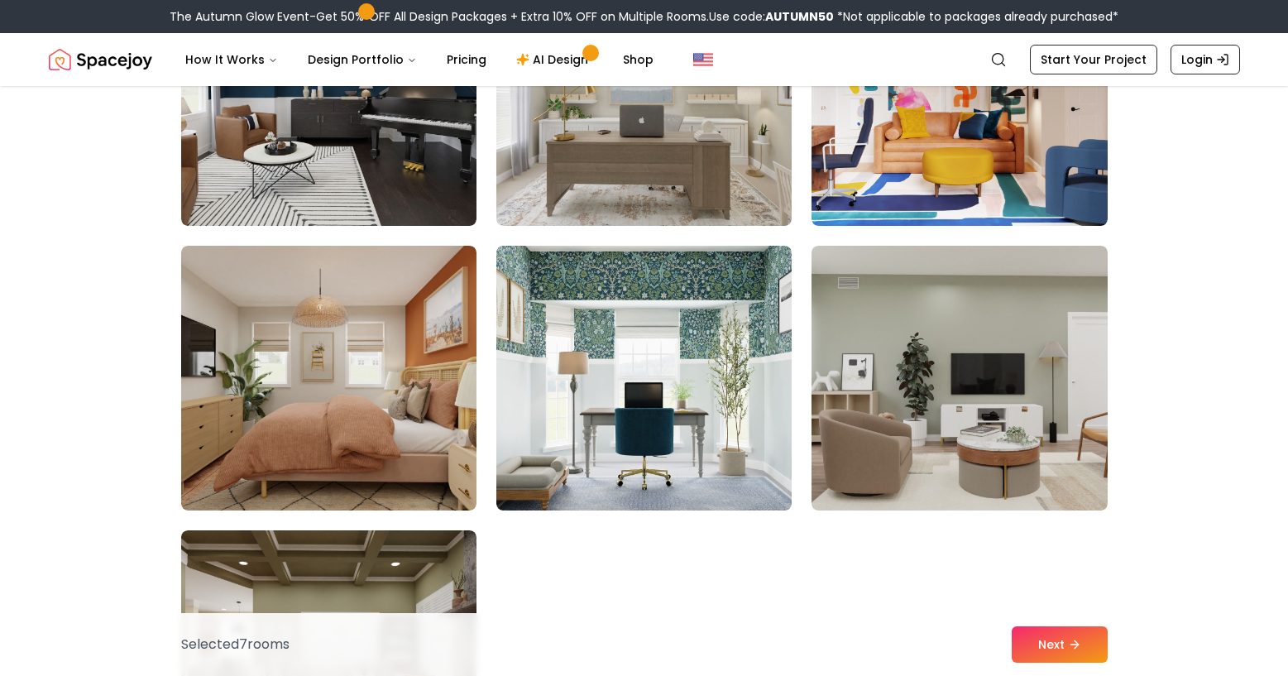
scroll to position [8903, 0]
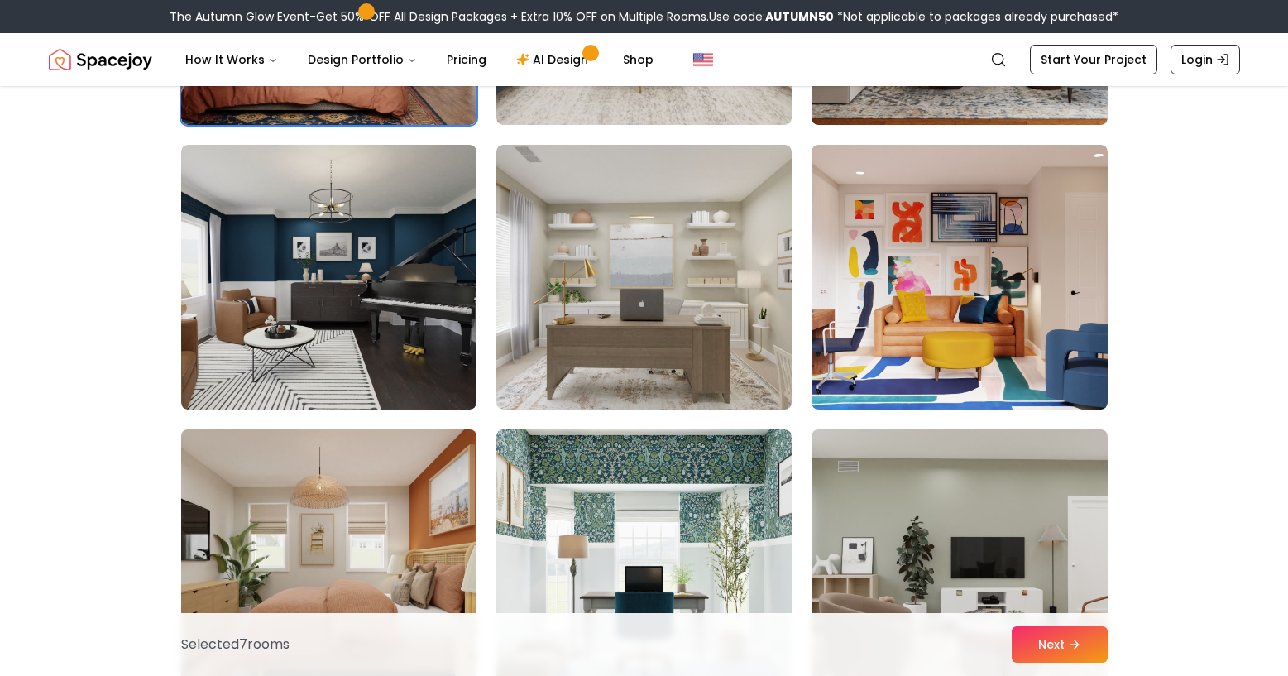
click at [425, 423] on img at bounding box center [329, 562] width 310 height 278
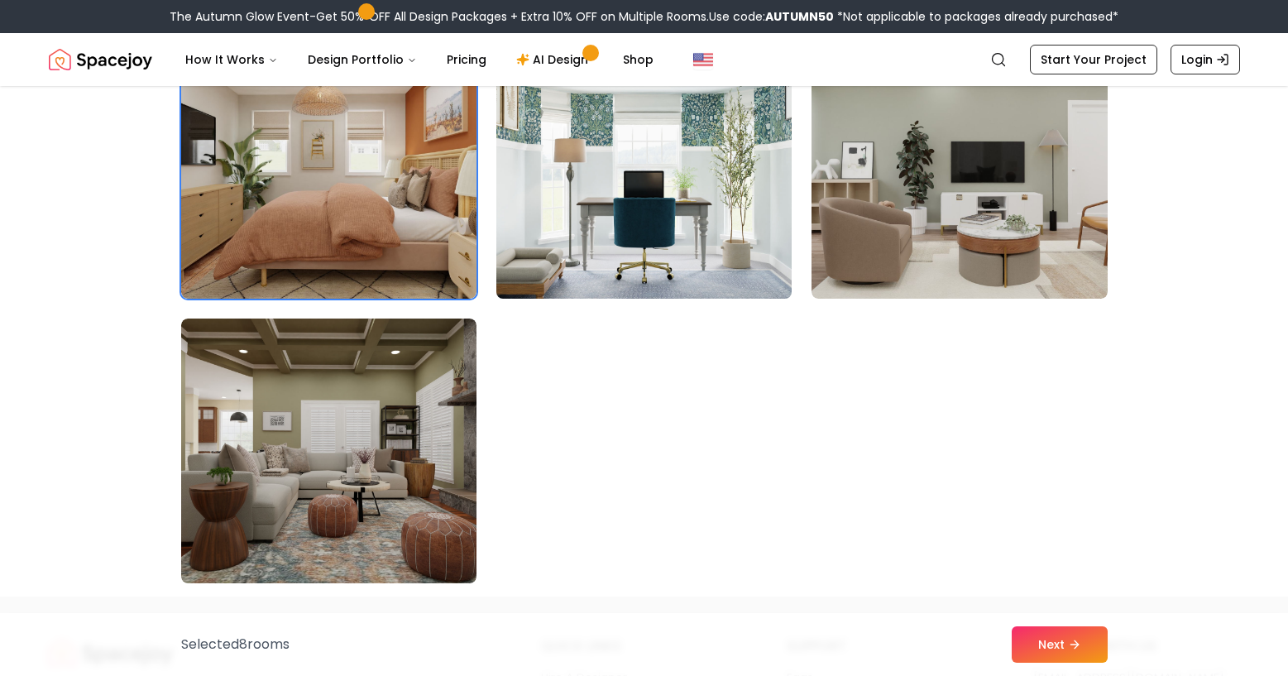
scroll to position [9345, 0]
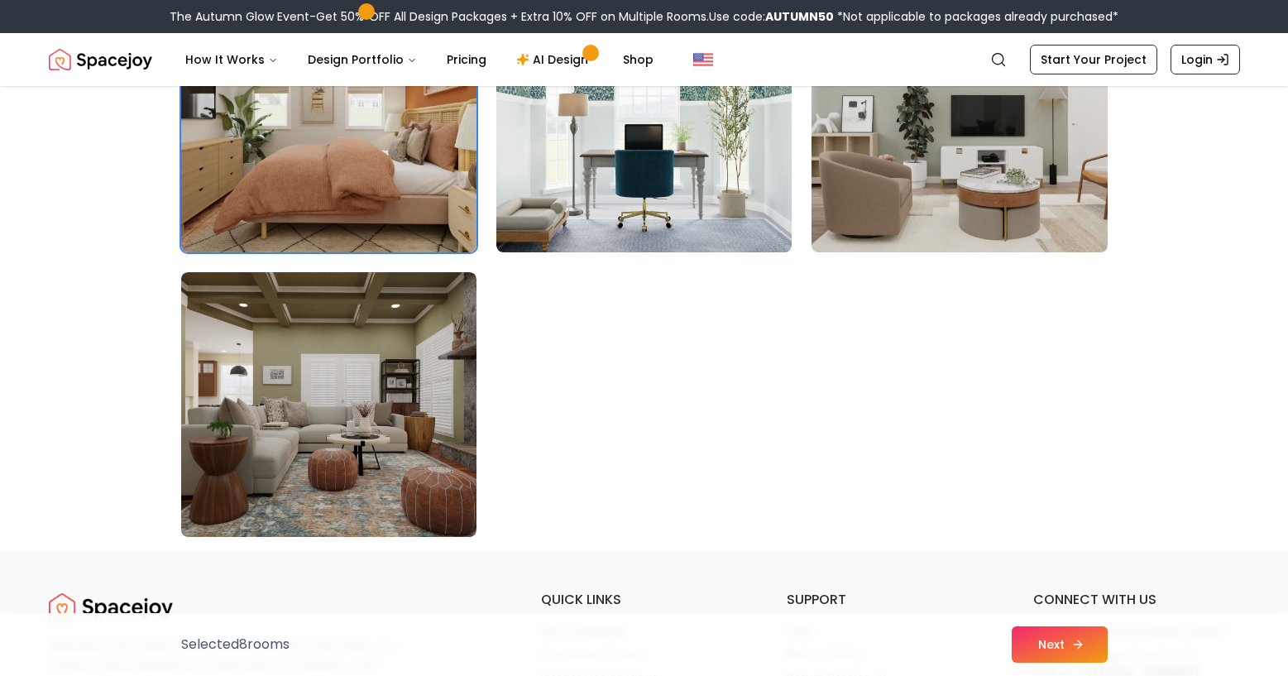
click at [1012, 651] on button "Next" at bounding box center [1060, 644] width 96 height 36
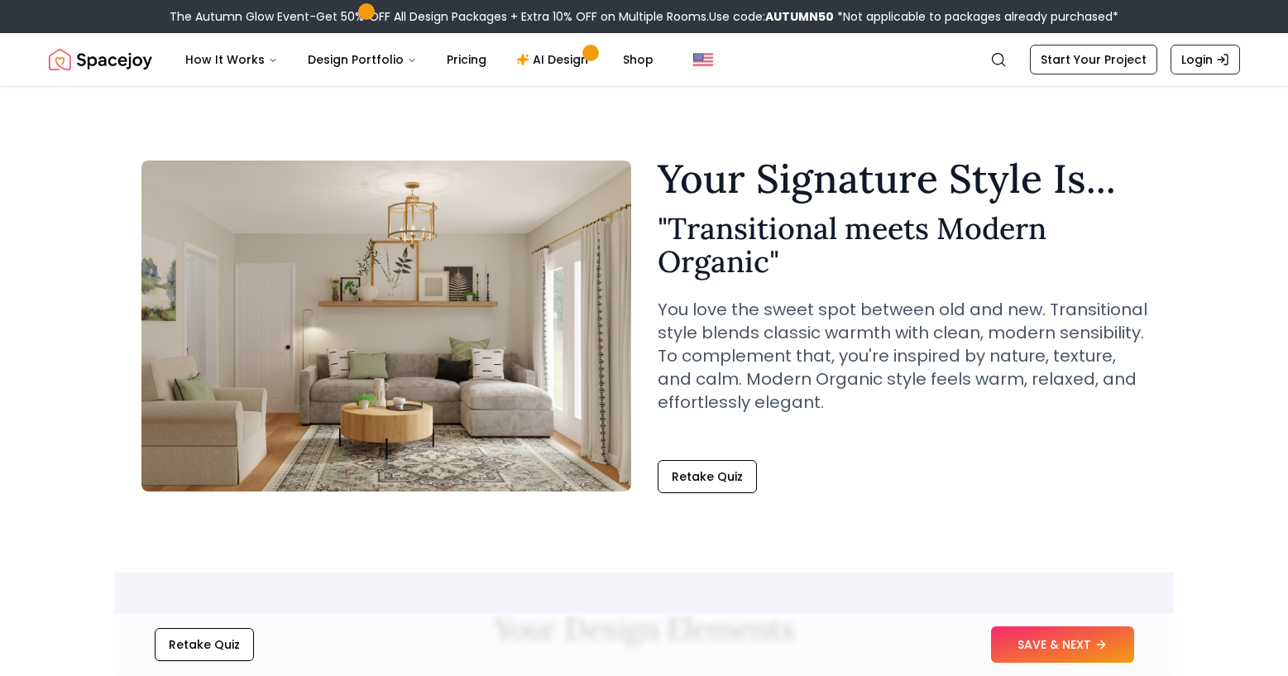
click at [904, 430] on div "Your Signature Style Is... " Transitional meets Modern Organic " You love the s…" at bounding box center [644, 326] width 1006 height 334
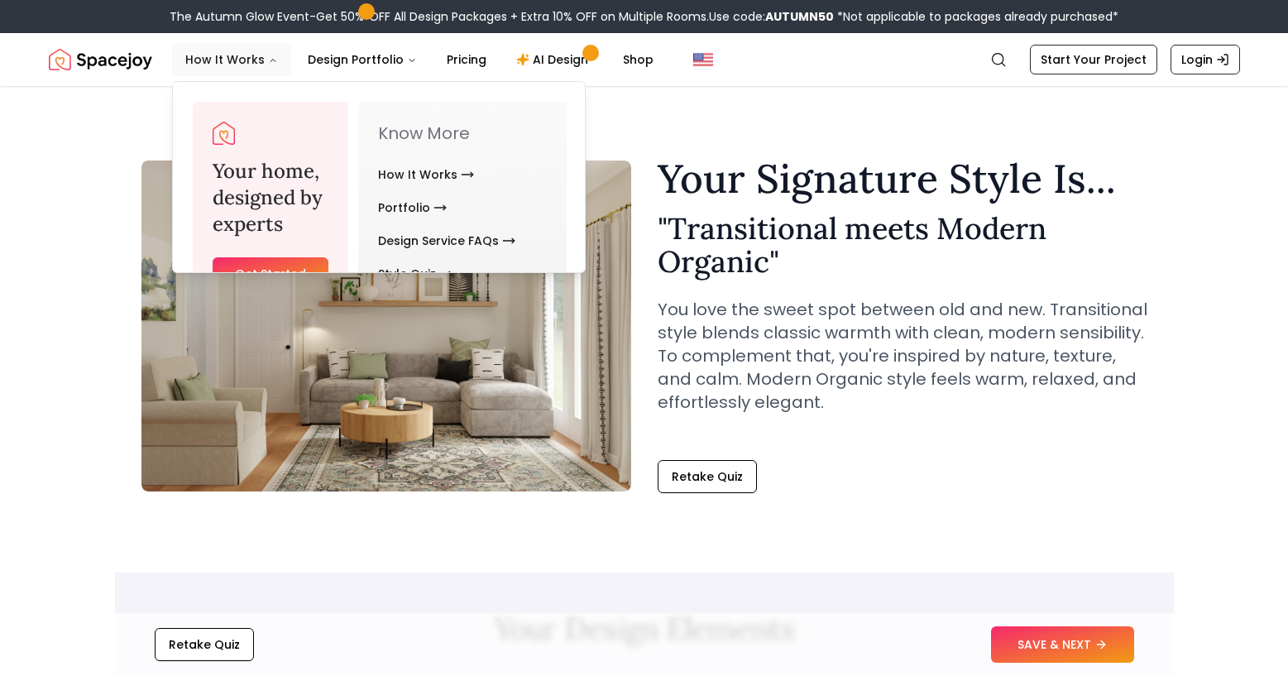
click at [213, 53] on button "How It Works" at bounding box center [231, 59] width 119 height 33
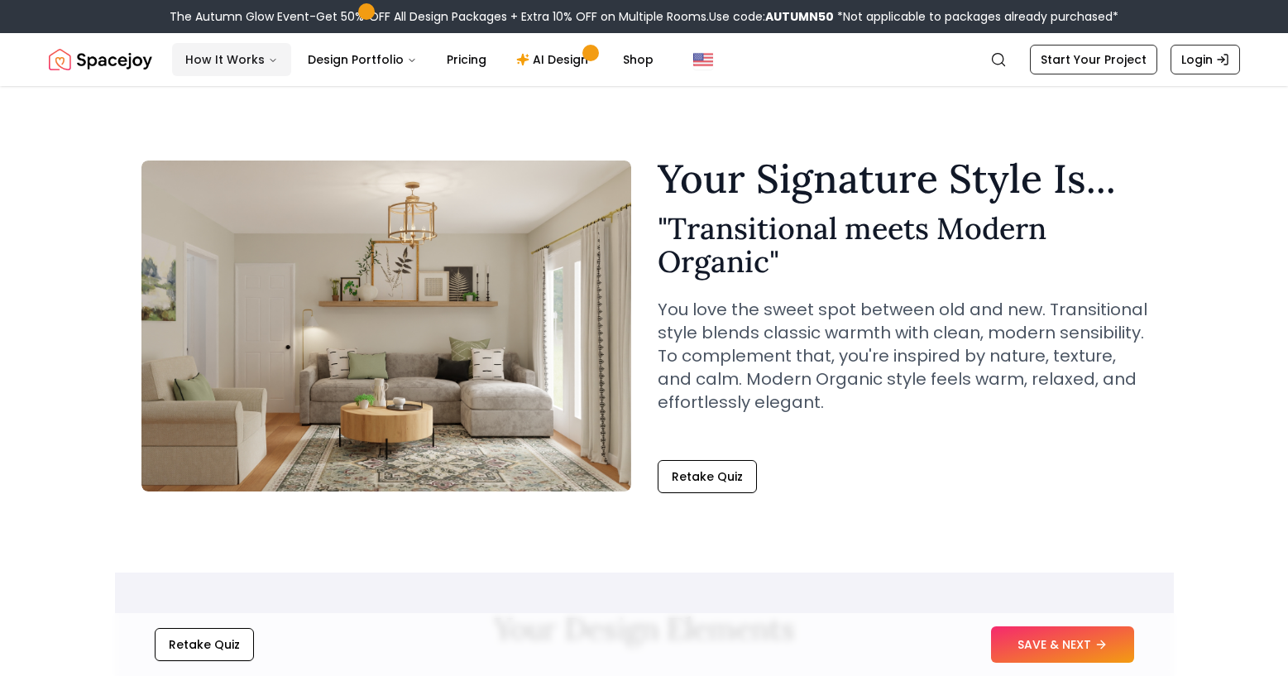
click at [196, 46] on button "How It Works" at bounding box center [231, 59] width 119 height 33
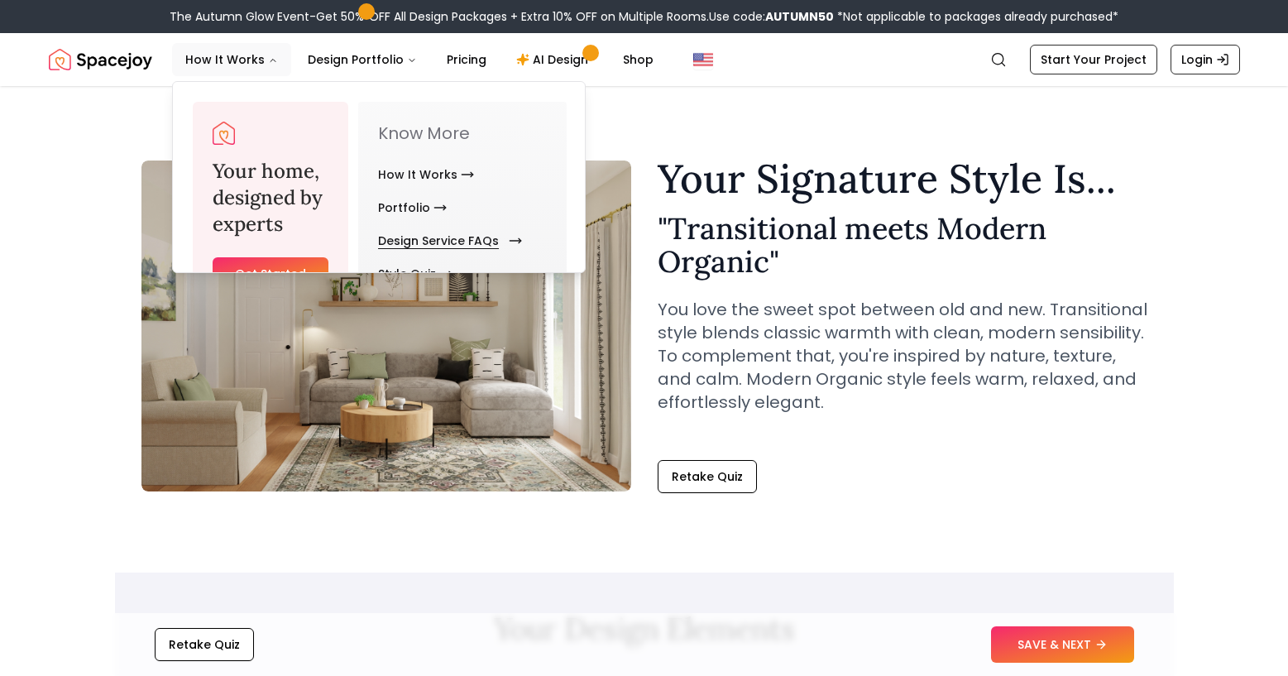
click at [397, 224] on link "Design Service FAQs" at bounding box center [446, 240] width 137 height 33
